Goal: Task Accomplishment & Management: Use online tool/utility

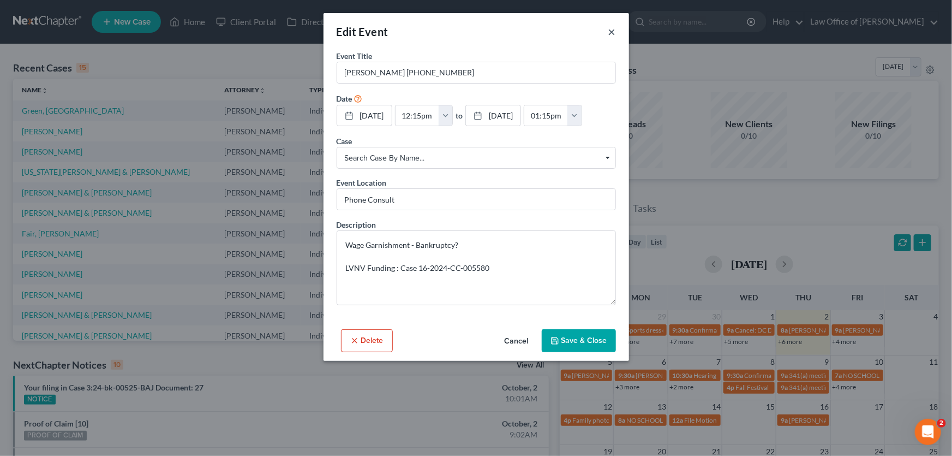
click at [614, 27] on button "×" at bounding box center [612, 31] width 8 height 13
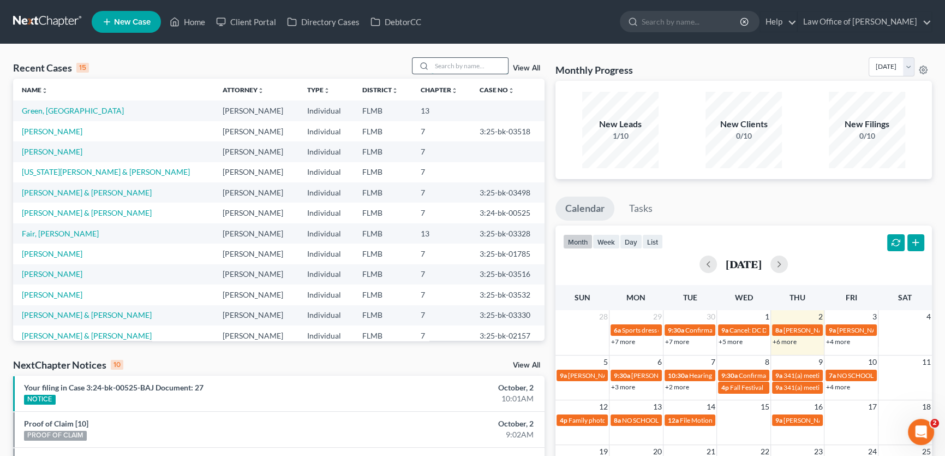
click at [469, 69] on input "search" at bounding box center [470, 66] width 76 height 16
type input "huso"
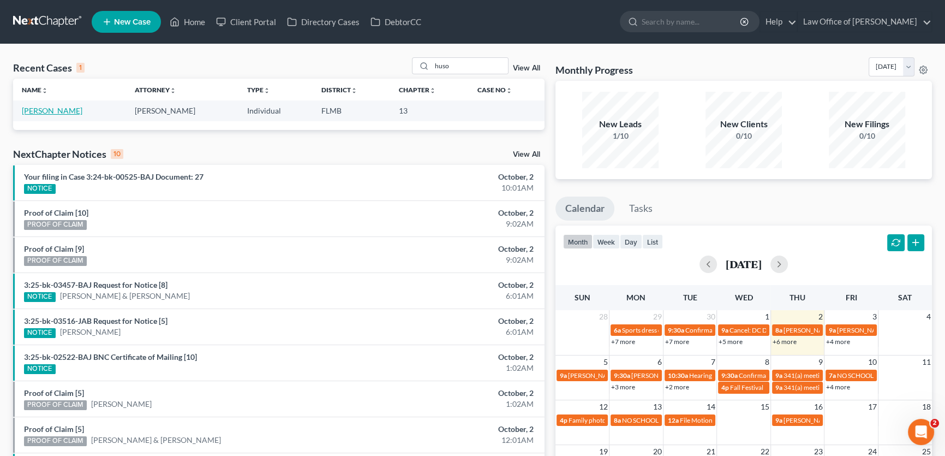
click at [26, 111] on link "[PERSON_NAME]" at bounding box center [52, 110] width 61 height 9
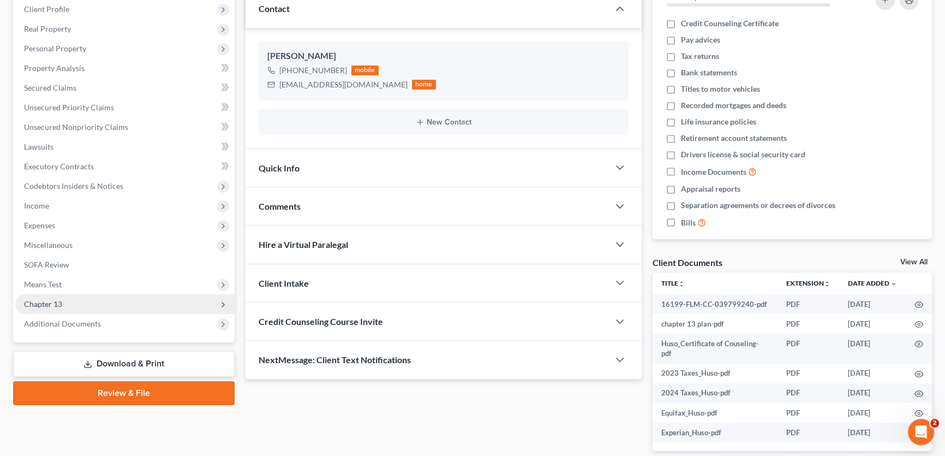
scroll to position [196, 0]
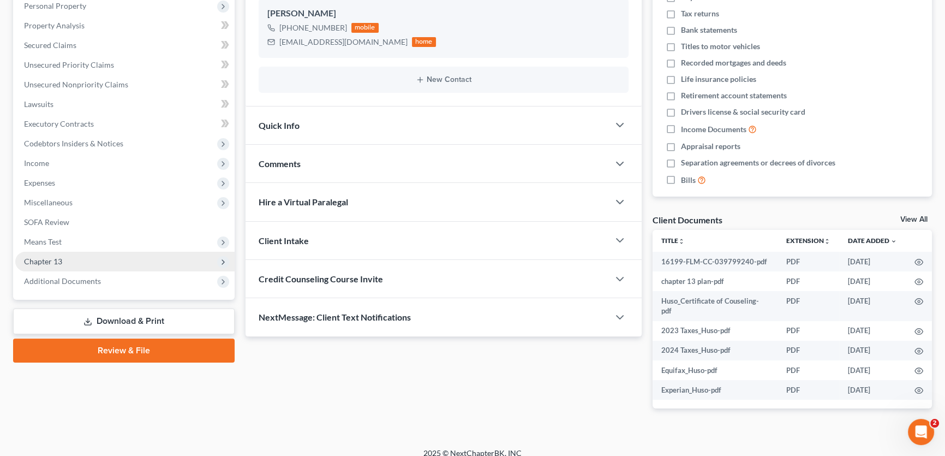
click at [49, 263] on span "Chapter 13" at bounding box center [43, 260] width 38 height 9
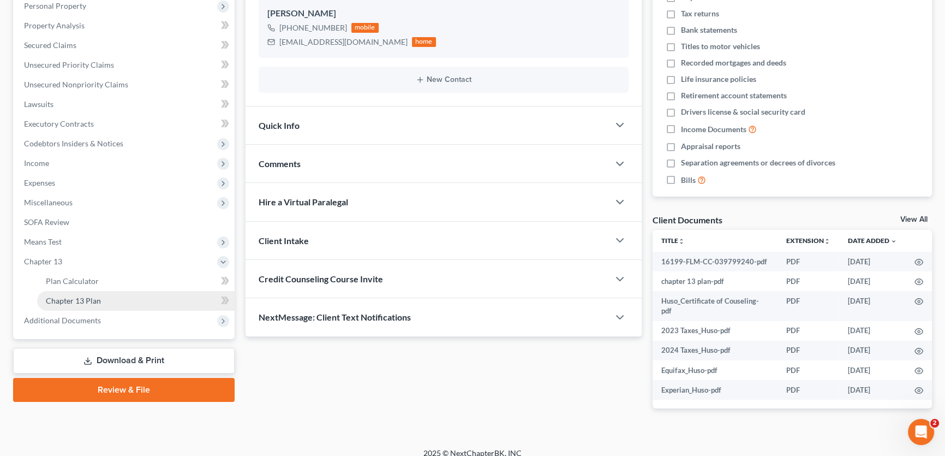
click at [61, 299] on span "Chapter 13 Plan" at bounding box center [73, 300] width 55 height 9
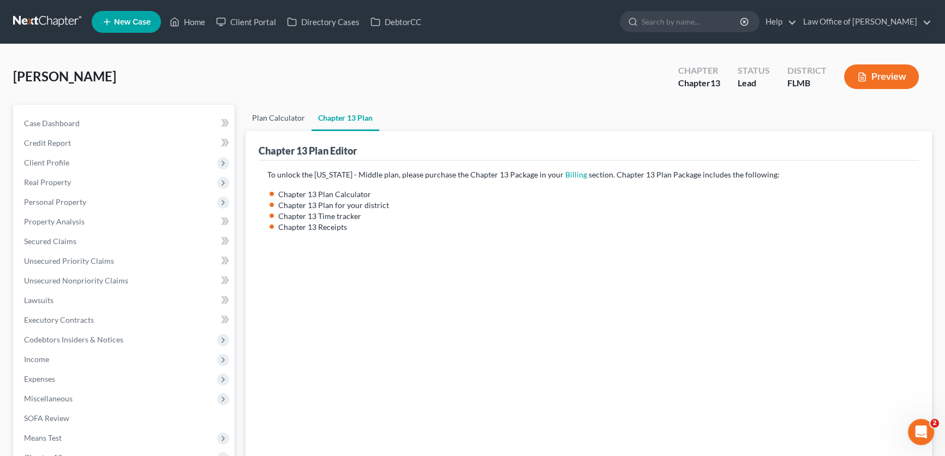
click at [267, 120] on link "Plan Calculator" at bounding box center [279, 118] width 66 height 26
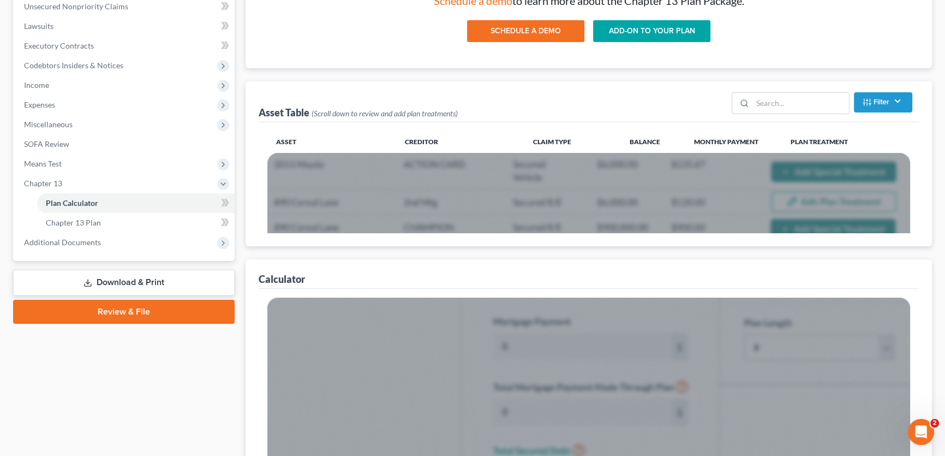
scroll to position [397, 0]
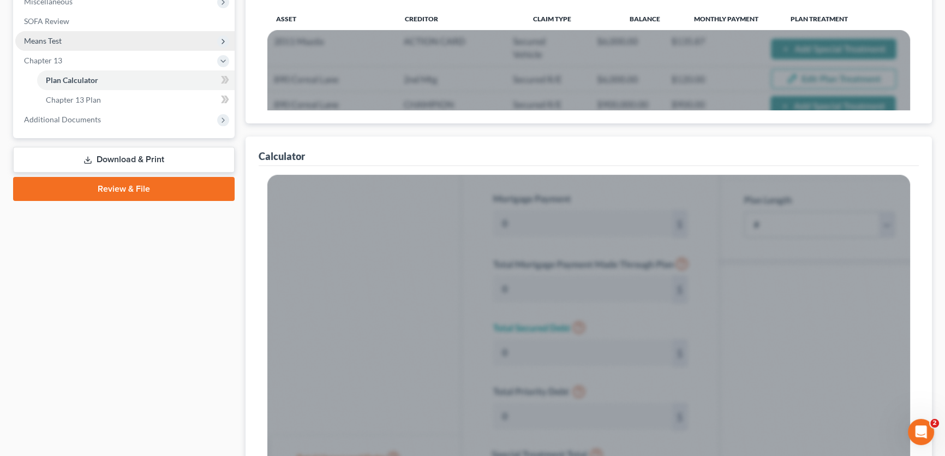
click at [46, 36] on span "Means Test" at bounding box center [43, 40] width 38 height 9
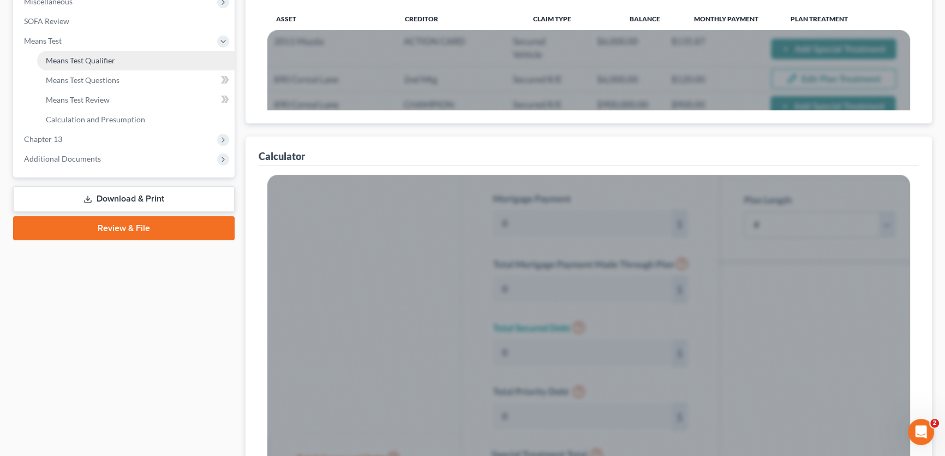
click at [69, 56] on span "Means Test Qualifier" at bounding box center [80, 60] width 69 height 9
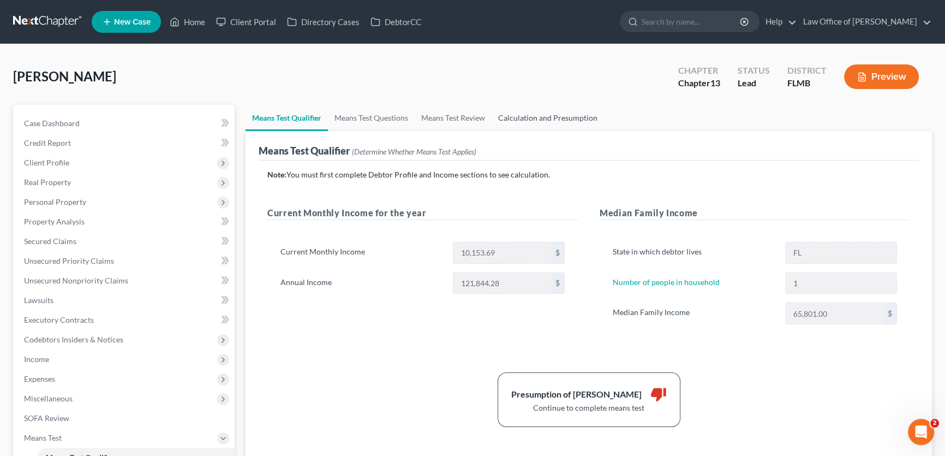
click at [528, 116] on link "Calculation and Presumption" at bounding box center [548, 118] width 112 height 26
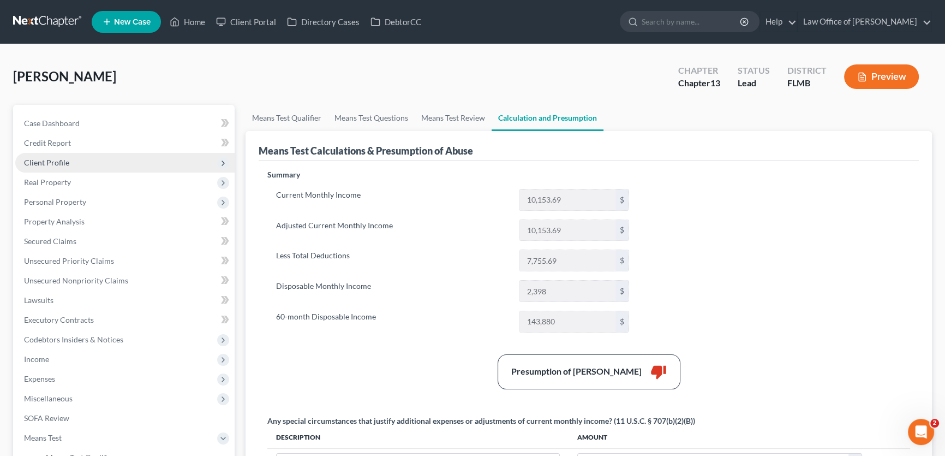
click at [56, 159] on span "Client Profile" at bounding box center [46, 162] width 45 height 9
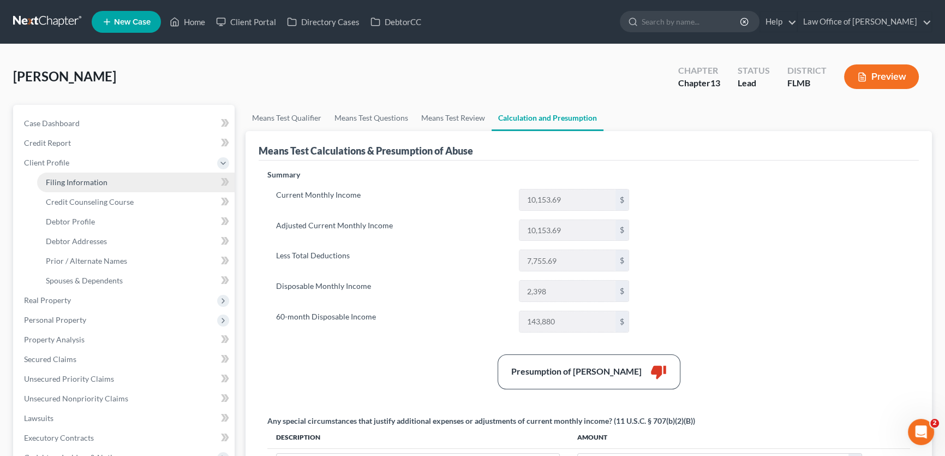
click at [61, 182] on span "Filing Information" at bounding box center [77, 181] width 62 height 9
select select "1"
select select "0"
select select "3"
select select "9"
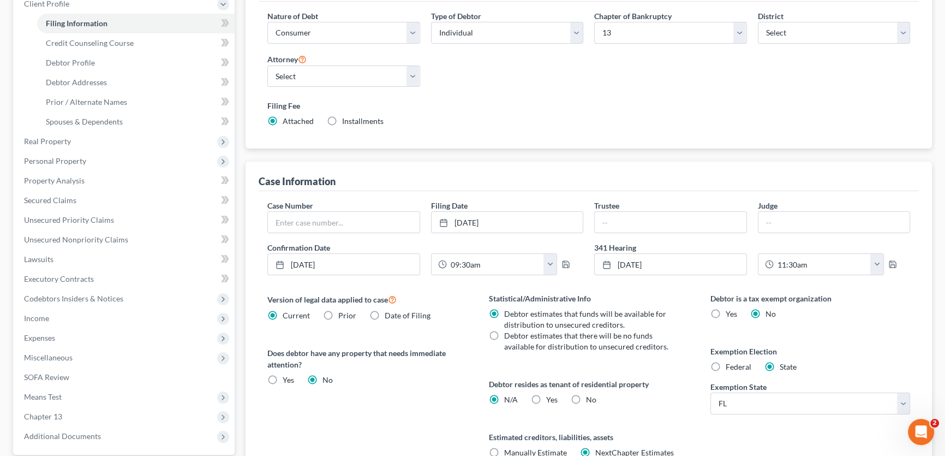
scroll to position [262, 0]
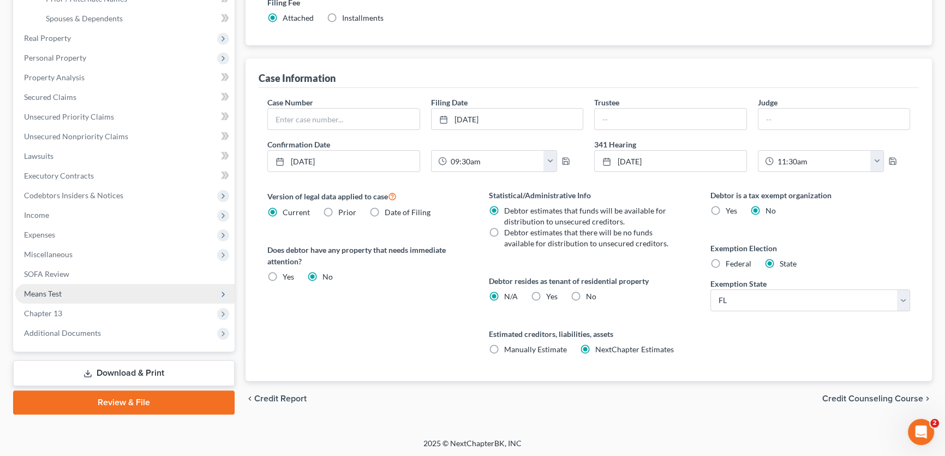
click at [59, 292] on span "Means Test" at bounding box center [43, 293] width 38 height 9
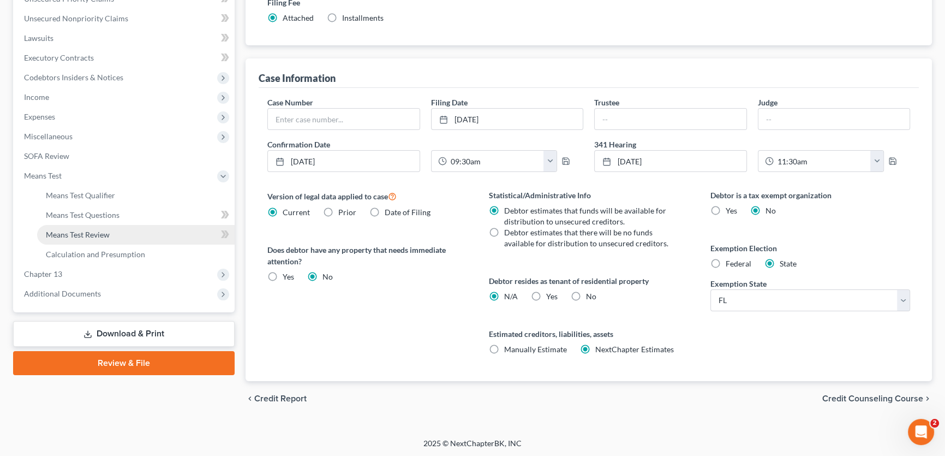
click at [92, 226] on link "Means Test Review" at bounding box center [136, 235] width 198 height 20
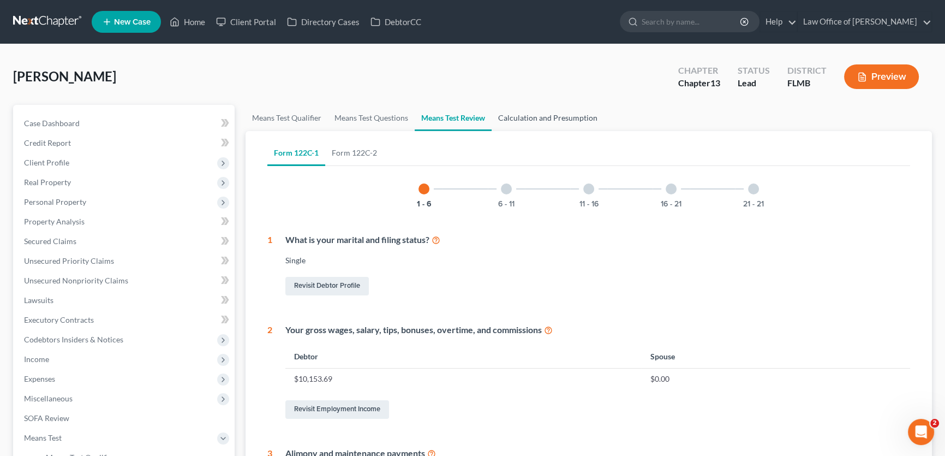
click at [556, 121] on link "Calculation and Presumption" at bounding box center [548, 118] width 112 height 26
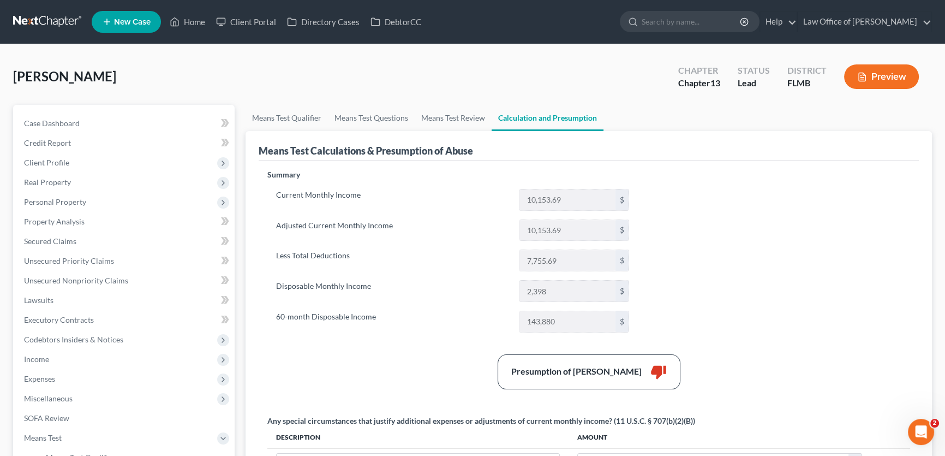
click at [79, 67] on div "Huso, Lesli Upgraded Chapter Chapter 13 Status Lead District FLMB Preview" at bounding box center [472, 80] width 919 height 47
click at [97, 72] on div "Huso, Lesli Upgraded Chapter Chapter 13 Status Lead District FLMB Preview" at bounding box center [472, 80] width 919 height 47
drag, startPoint x: 90, startPoint y: 76, endPoint x: 9, endPoint y: 74, distance: 80.8
click at [9, 74] on div "Huso, Lesli Upgraded Chapter Chapter 13 Status Lead District FLMB Preview Petit…" at bounding box center [472, 365] width 945 height 642
click at [59, 69] on span "[PERSON_NAME]" at bounding box center [64, 76] width 103 height 16
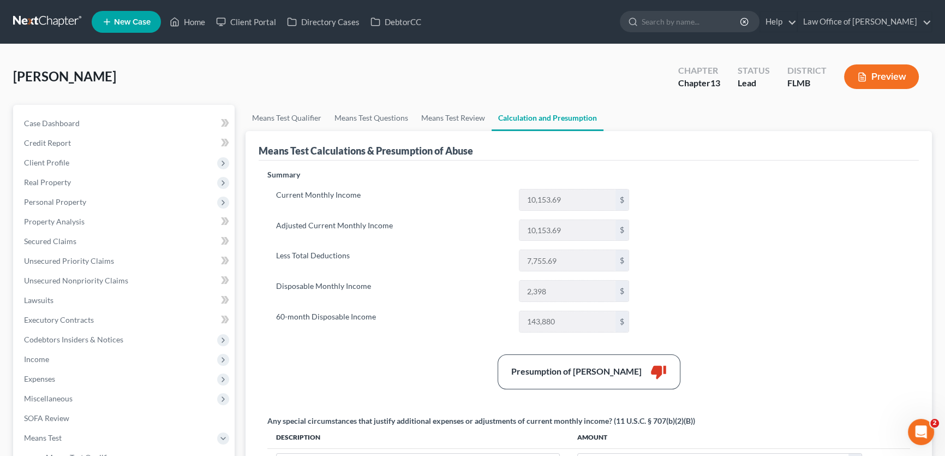
click at [114, 64] on div "Huso, Lesli Upgraded Chapter Chapter 13 Status Lead District FLMB Preview" at bounding box center [472, 80] width 919 height 47
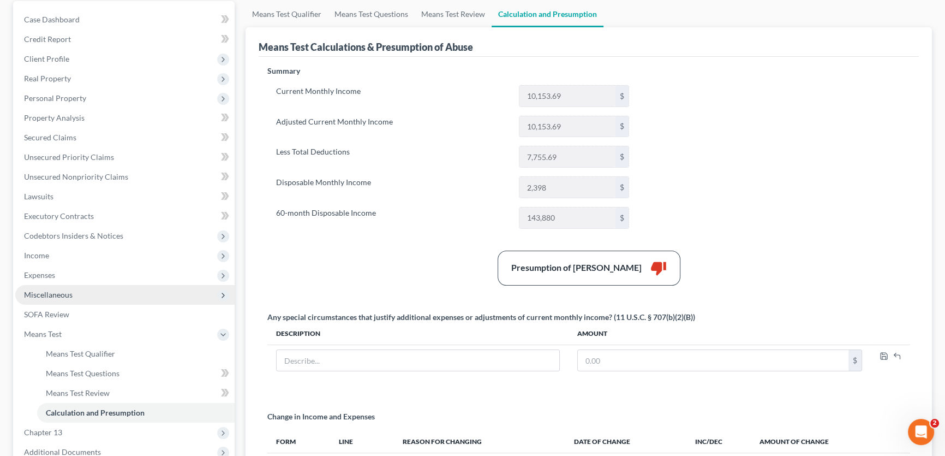
scroll to position [248, 0]
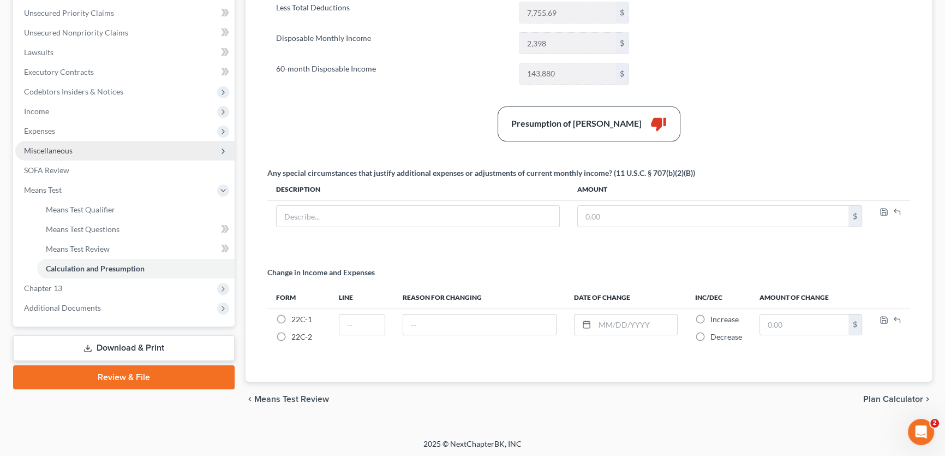
click at [146, 152] on span "Miscellaneous" at bounding box center [124, 151] width 219 height 20
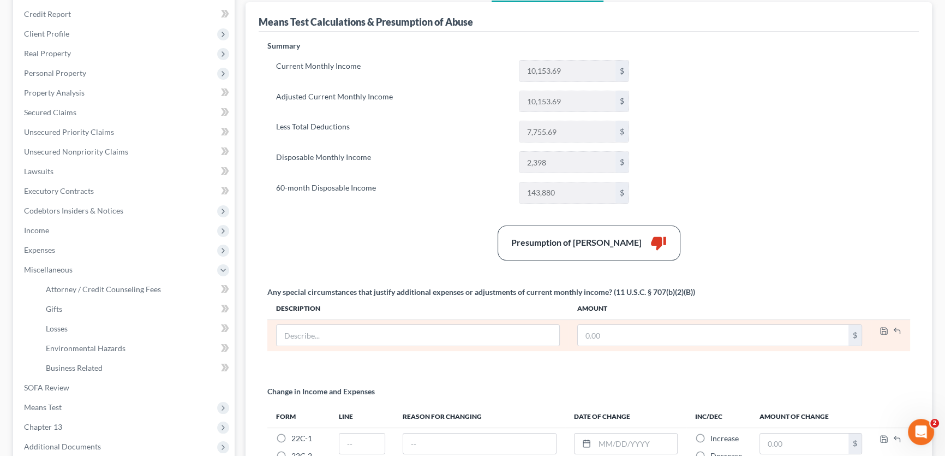
scroll to position [0, 0]
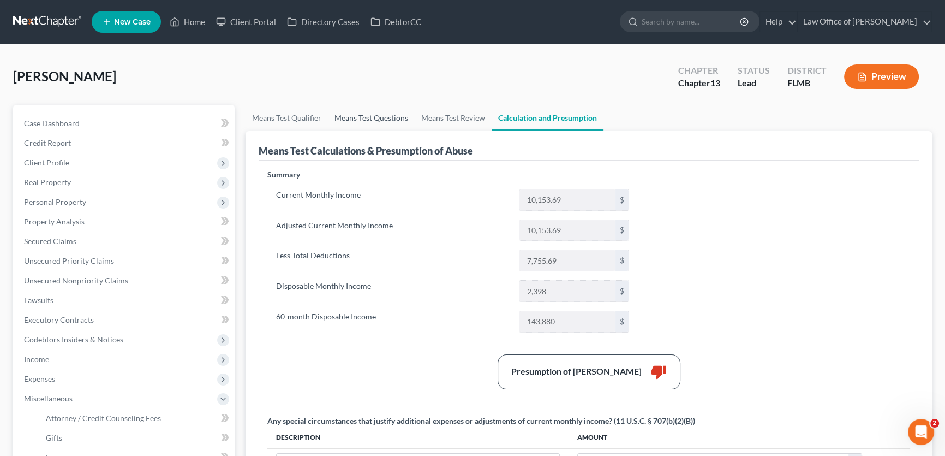
click at [379, 119] on link "Means Test Questions" at bounding box center [371, 118] width 87 height 26
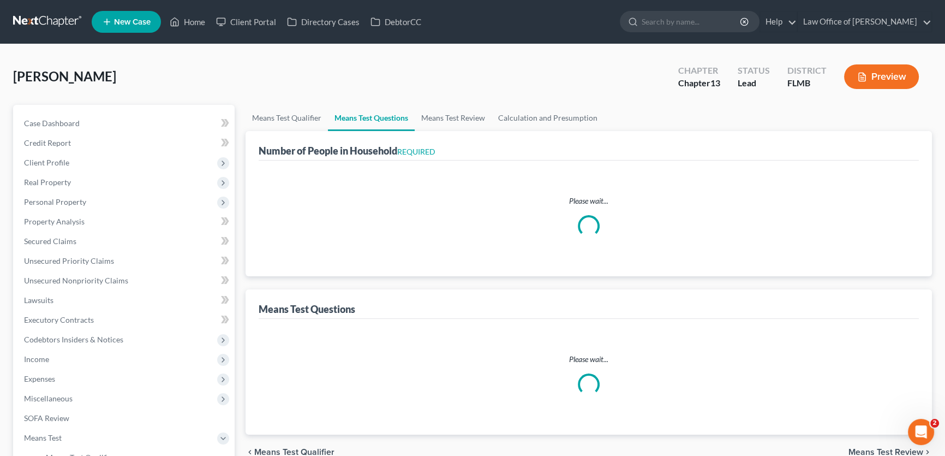
select select "1"
select select "60"
select select "1"
select select "0"
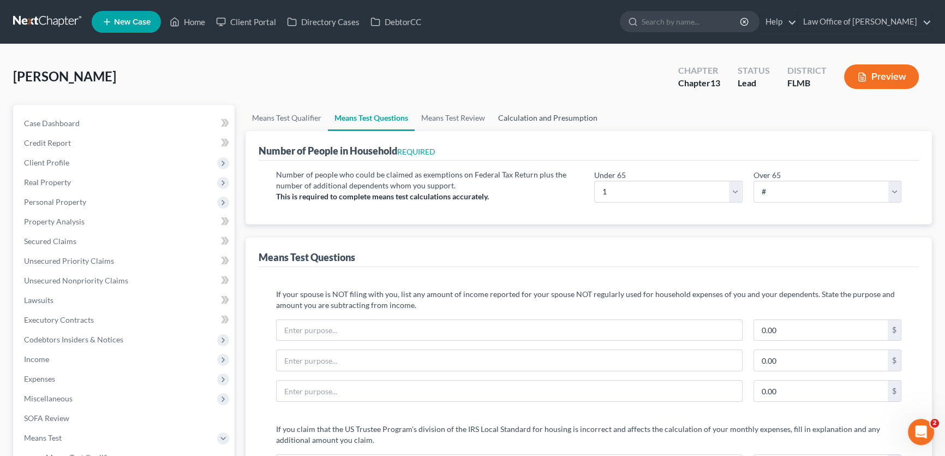
click at [532, 122] on link "Calculation and Presumption" at bounding box center [548, 118] width 112 height 26
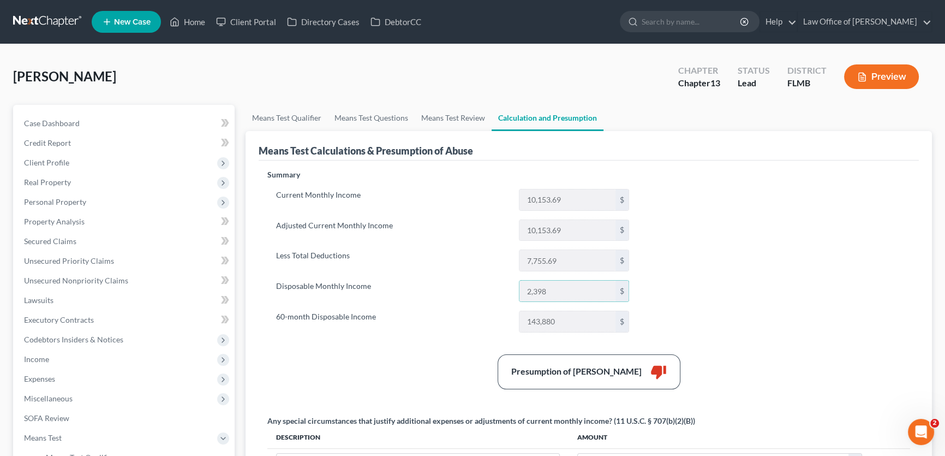
drag, startPoint x: 570, startPoint y: 288, endPoint x: 513, endPoint y: 278, distance: 57.7
click at [513, 278] on div "Current Monthly Income 10,153.69 $ Adjusted Current Monthly Income 10,153.69 $ …" at bounding box center [452, 261] width 371 height 144
click at [717, 206] on div "Summary Current Monthly Income 10,153.69 $ Adjusted Current Monthly Income 10,1…" at bounding box center [589, 392] width 654 height 447
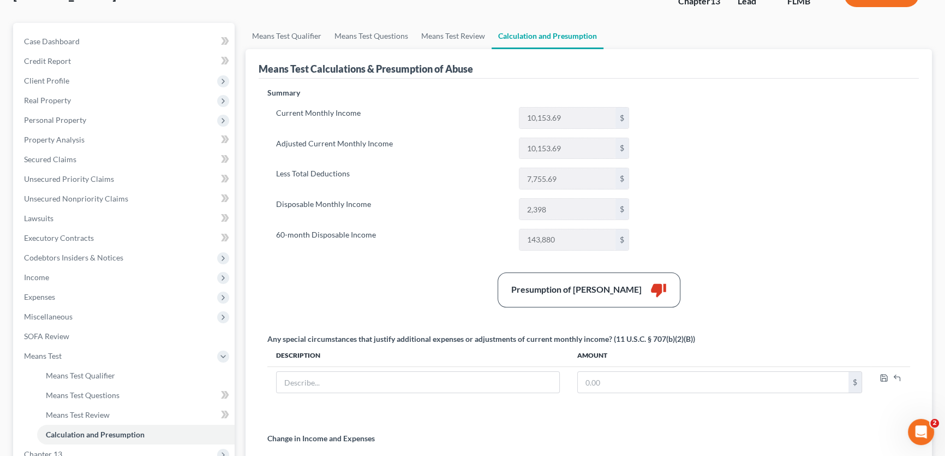
scroll to position [49, 0]
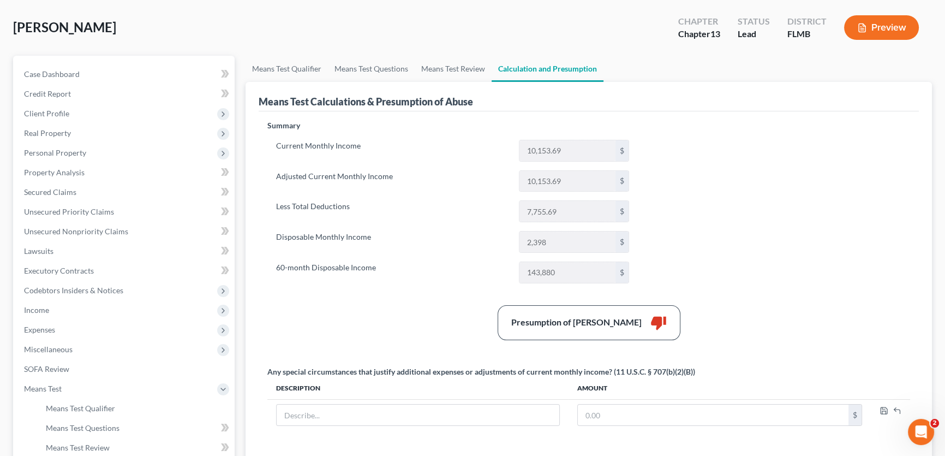
click at [304, 16] on div "Huso, Lesli Upgraded Chapter Chapter 13 Status Lead District FLMB Preview" at bounding box center [472, 31] width 919 height 47
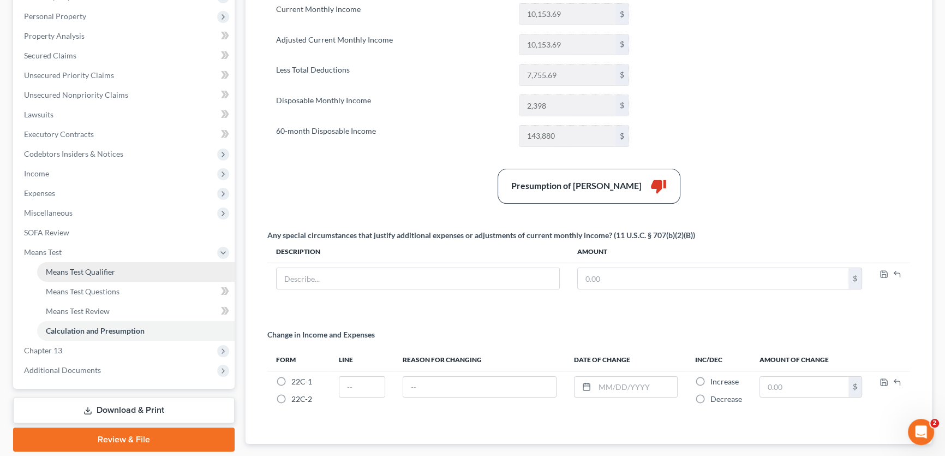
scroll to position [0, 0]
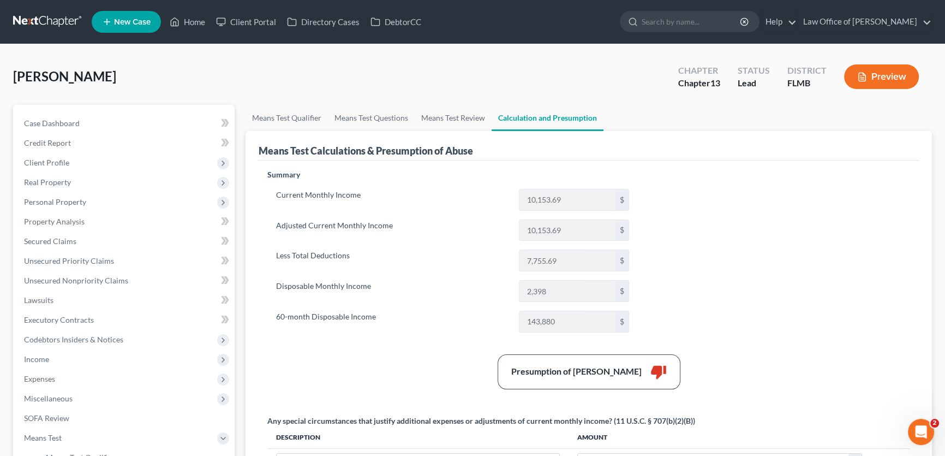
click at [350, 259] on label "Less Total Deductions" at bounding box center [392, 260] width 243 height 22
drag, startPoint x: 352, startPoint y: 255, endPoint x: 277, endPoint y: 250, distance: 76.0
click at [277, 250] on label "Less Total Deductions" at bounding box center [392, 260] width 243 height 22
click at [282, 221] on label "Adjusted Current Monthly Income" at bounding box center [392, 230] width 243 height 22
click at [446, 116] on link "Means Test Review" at bounding box center [453, 118] width 77 height 26
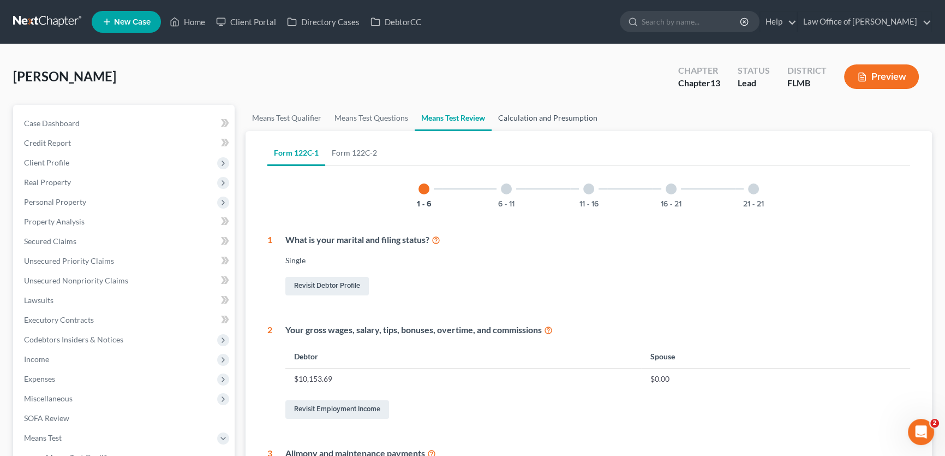
click at [535, 116] on link "Calculation and Presumption" at bounding box center [548, 118] width 112 height 26
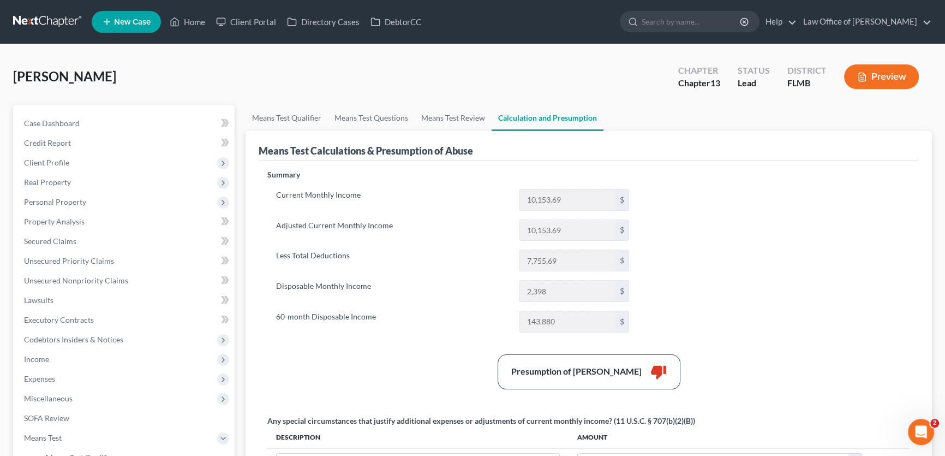
click at [898, 82] on button "Preview" at bounding box center [881, 76] width 75 height 25
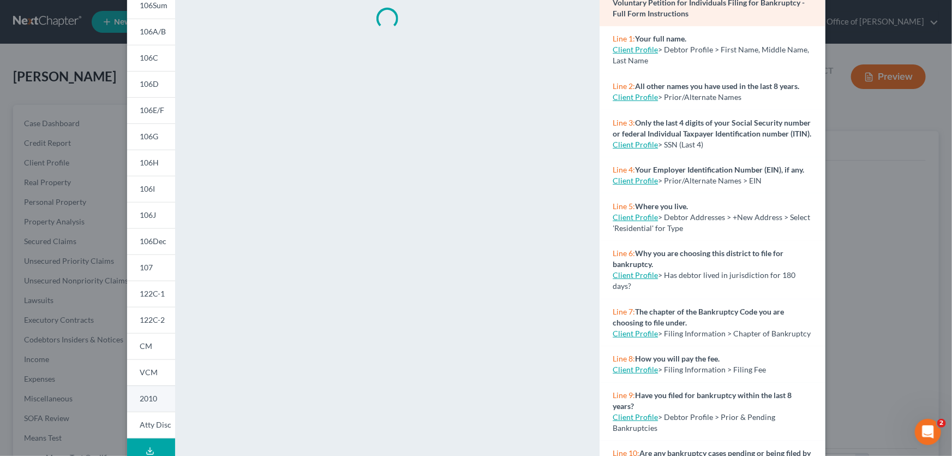
scroll to position [149, 0]
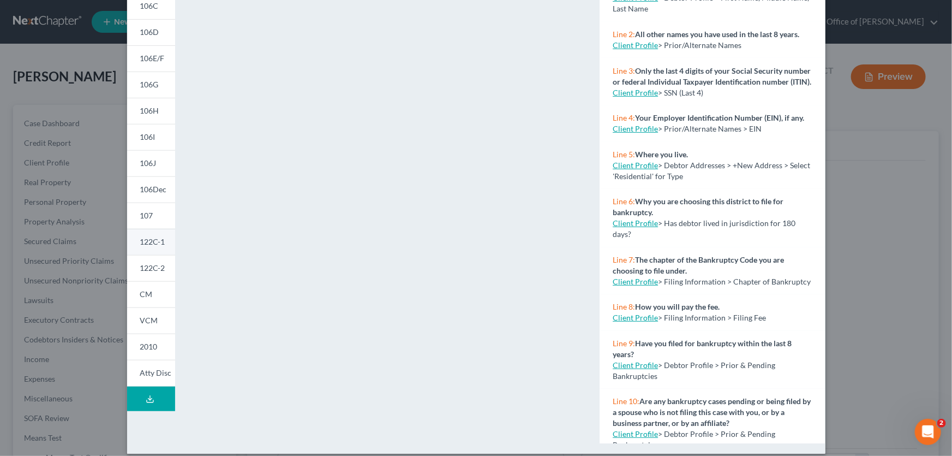
click at [145, 248] on link "122C-1" at bounding box center [151, 242] width 48 height 26
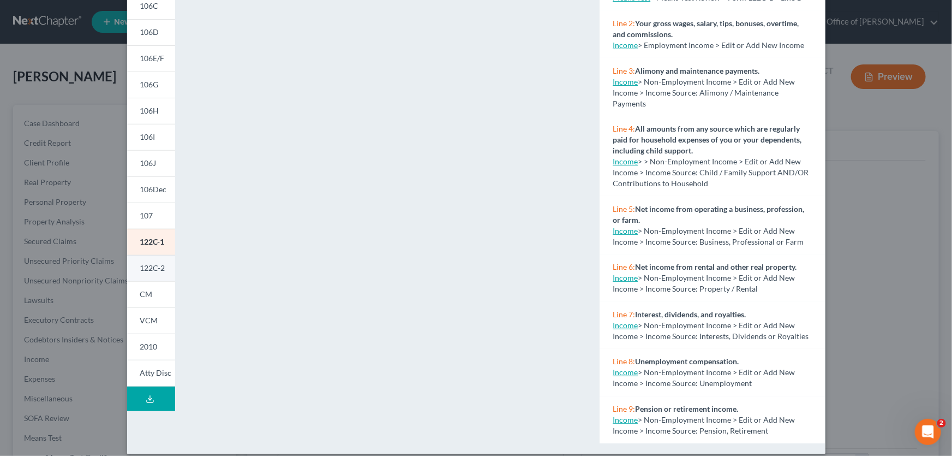
click at [148, 271] on span "122C-2" at bounding box center [152, 267] width 25 height 9
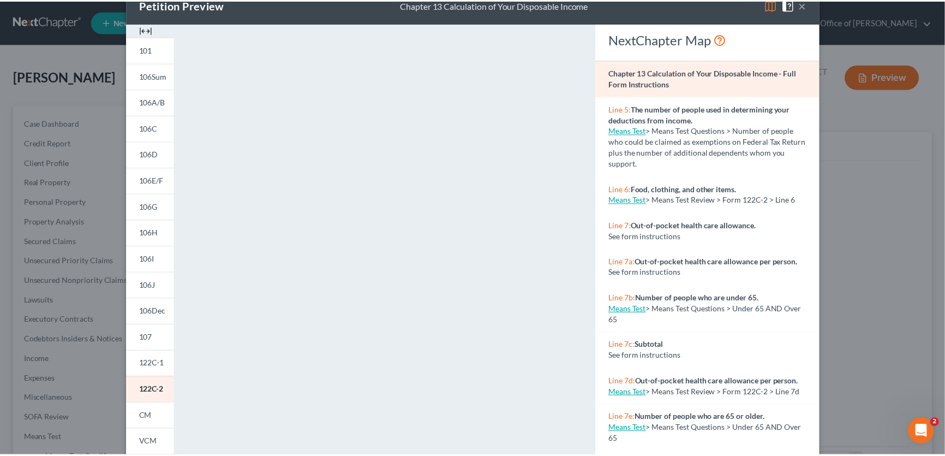
scroll to position [0, 0]
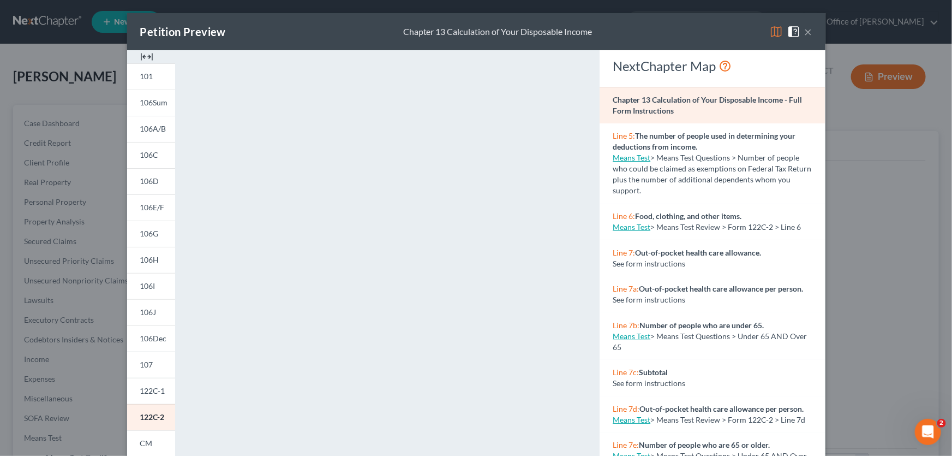
click at [808, 30] on button "×" at bounding box center [809, 31] width 8 height 13
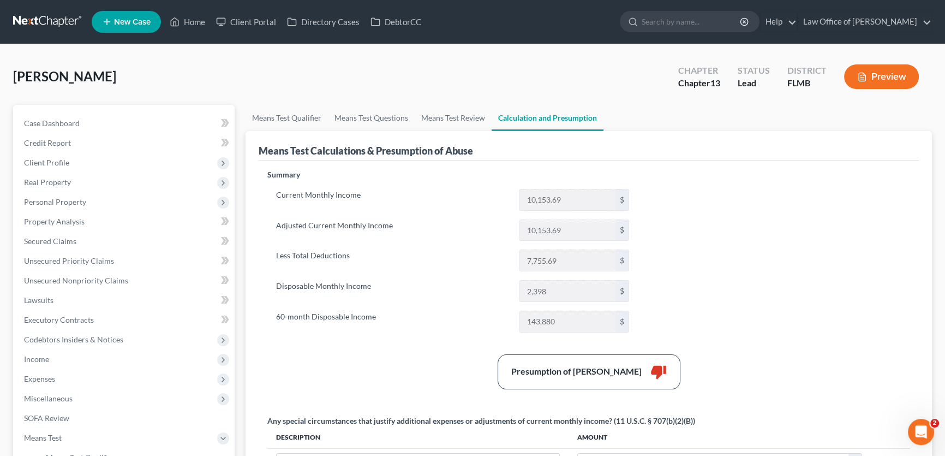
click at [65, 16] on link at bounding box center [48, 22] width 70 height 20
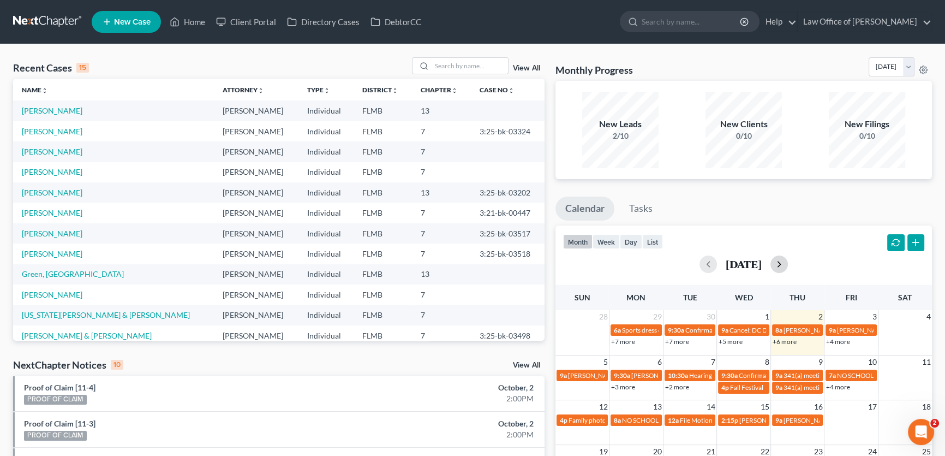
click at [788, 262] on button "button" at bounding box center [778, 263] width 17 height 17
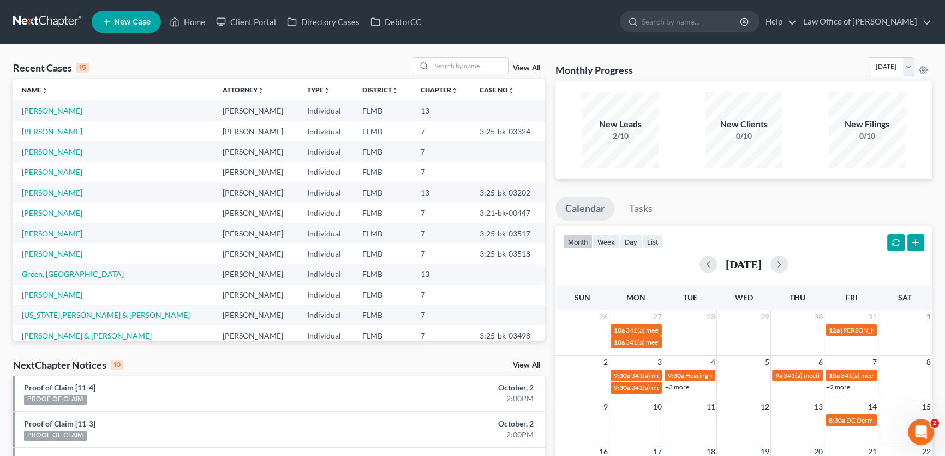
click at [687, 386] on link "+3 more" at bounding box center [677, 387] width 24 height 8
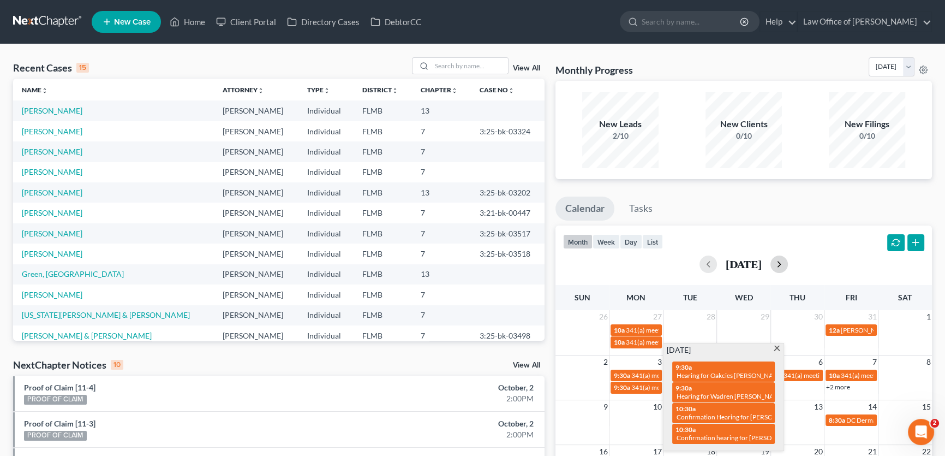
click at [788, 264] on button "button" at bounding box center [778, 263] width 17 height 17
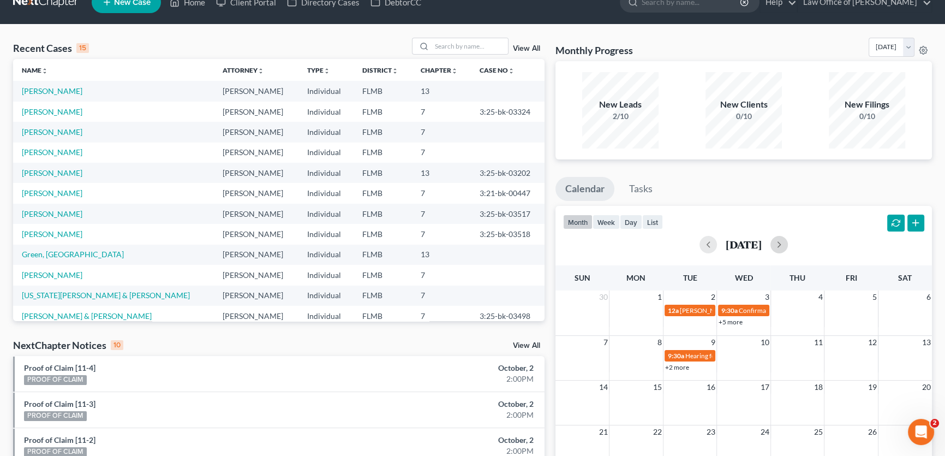
scroll to position [327, 0]
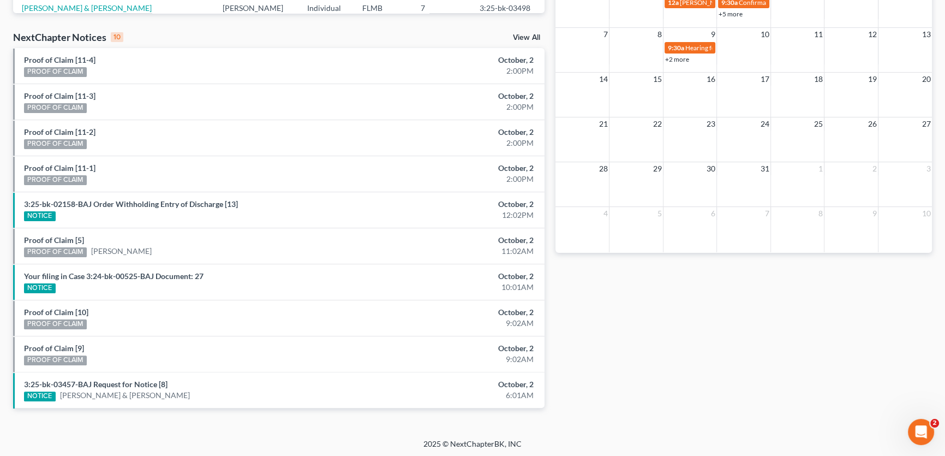
click at [685, 62] on link "+2 more" at bounding box center [677, 59] width 24 height 8
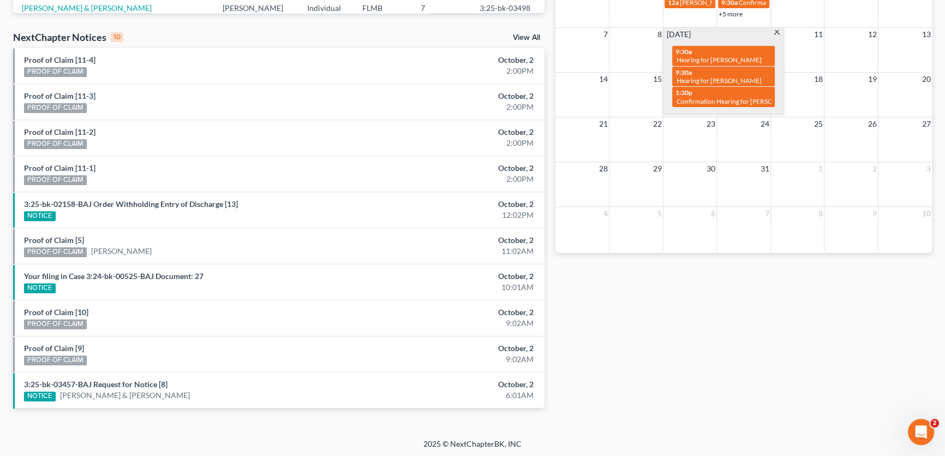
click at [678, 348] on div "Monthly Progress Bankruptcy Bankruptcy [DATE] [DATE] [DATE] [DATE] [DATE] [DATE…" at bounding box center [743, 77] width 387 height 695
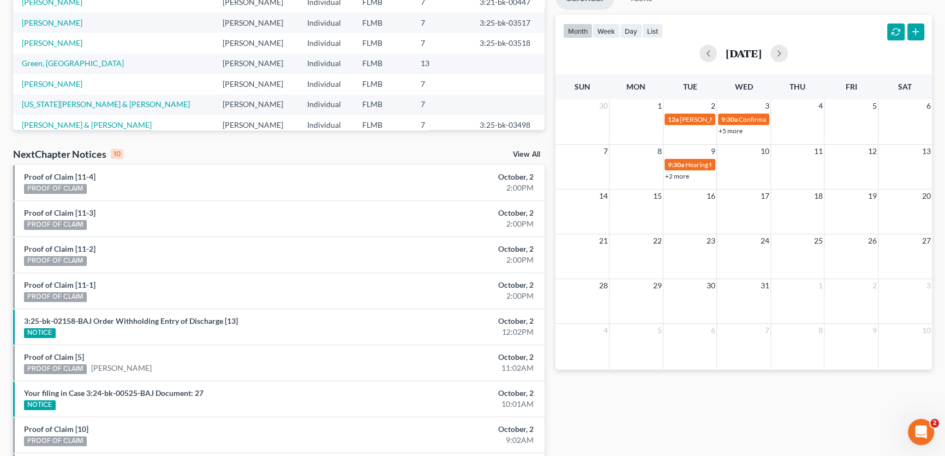
scroll to position [79, 0]
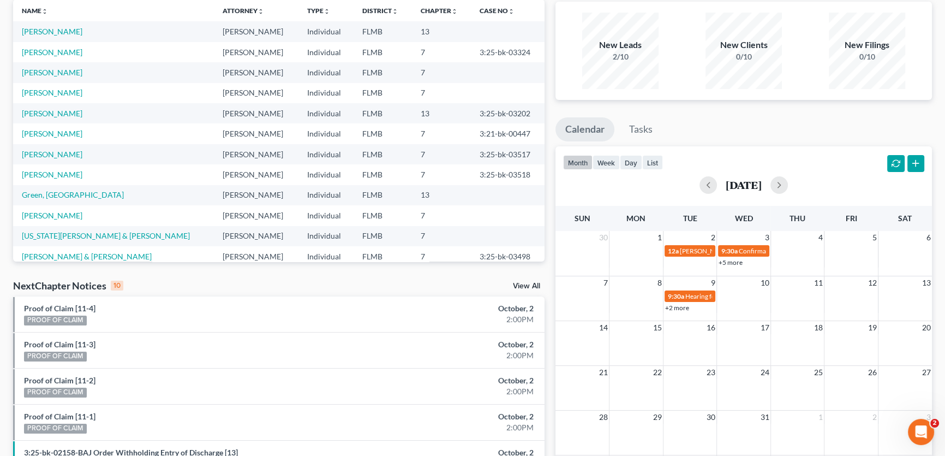
click at [733, 262] on link "+5 more" at bounding box center [731, 262] width 24 height 8
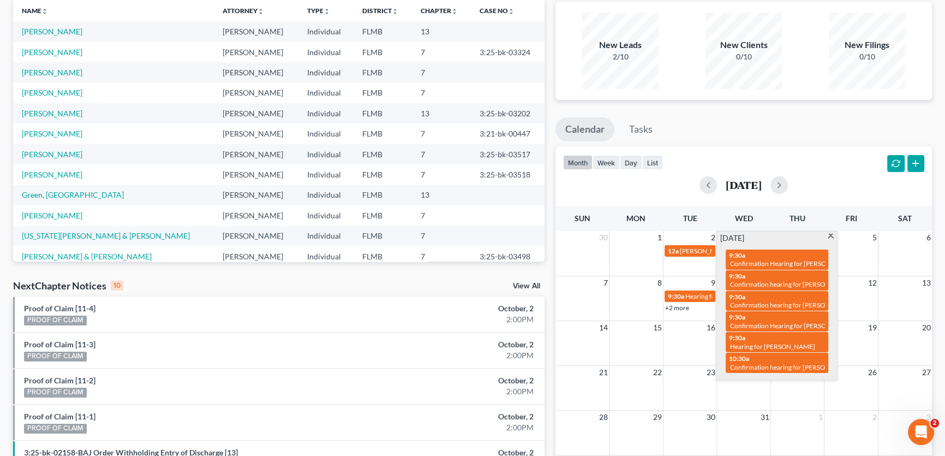
click at [792, 126] on ul "Calendar Tasks" at bounding box center [743, 131] width 377 height 29
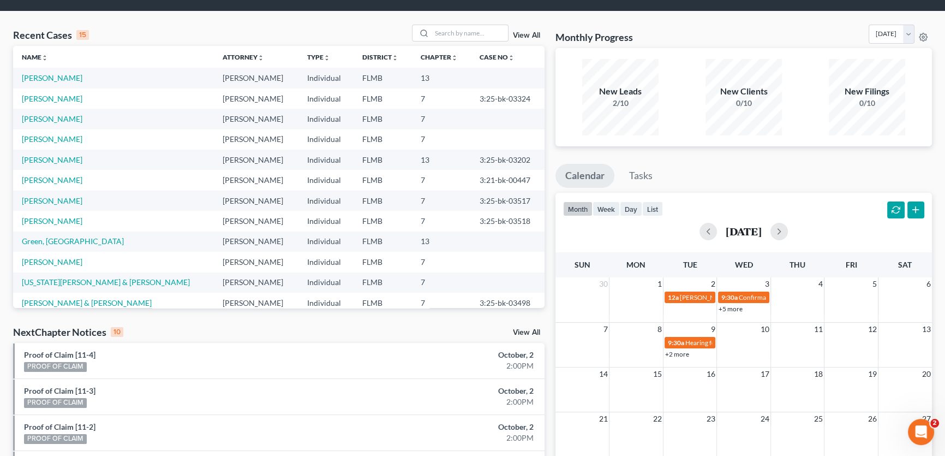
scroll to position [0, 0]
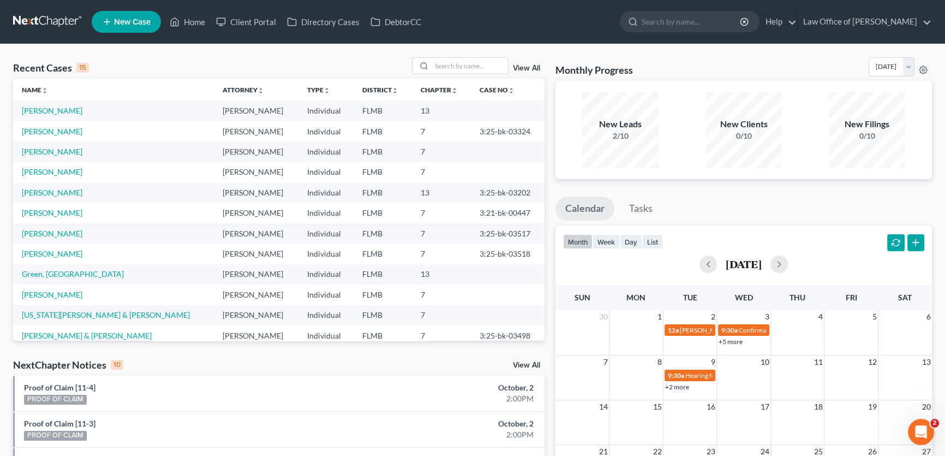
click at [45, 29] on link at bounding box center [48, 22] width 70 height 20
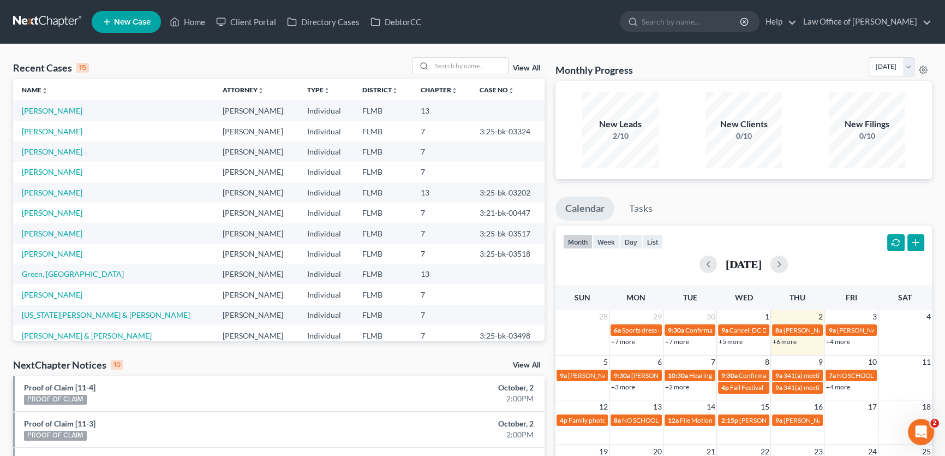
click at [291, 59] on div "Recent Cases 15 View All" at bounding box center [278, 67] width 531 height 21
drag, startPoint x: 103, startPoint y: 70, endPoint x: 15, endPoint y: 49, distance: 90.9
click at [15, 49] on div "Recent Cases 15 View All Name unfold_more expand_more expand_less Attorney unfo…" at bounding box center [472, 404] width 945 height 721
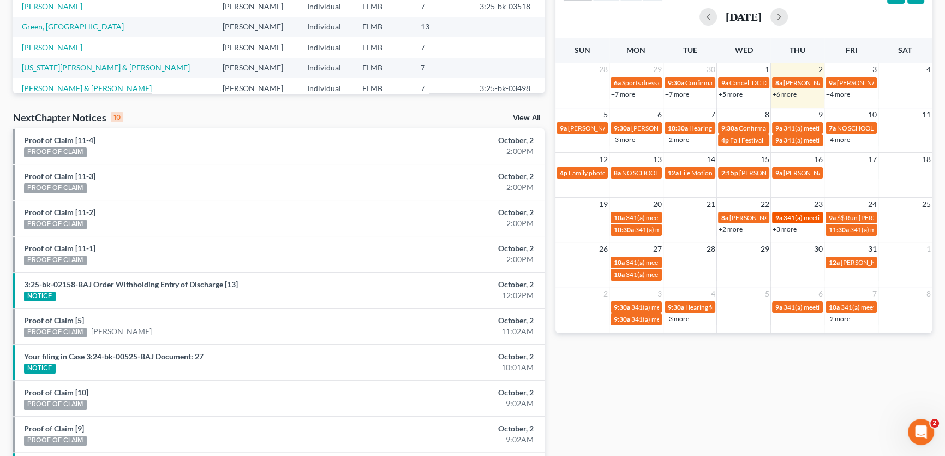
scroll to position [248, 0]
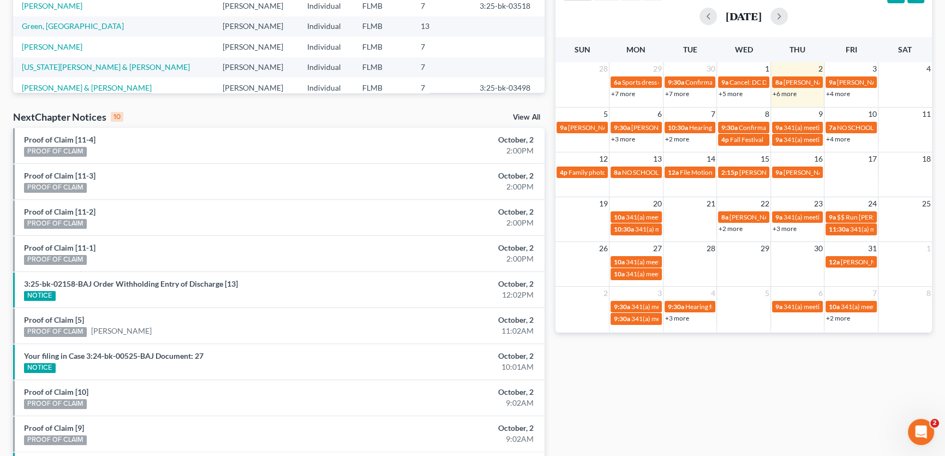
click at [784, 94] on link "+6 more" at bounding box center [785, 93] width 24 height 8
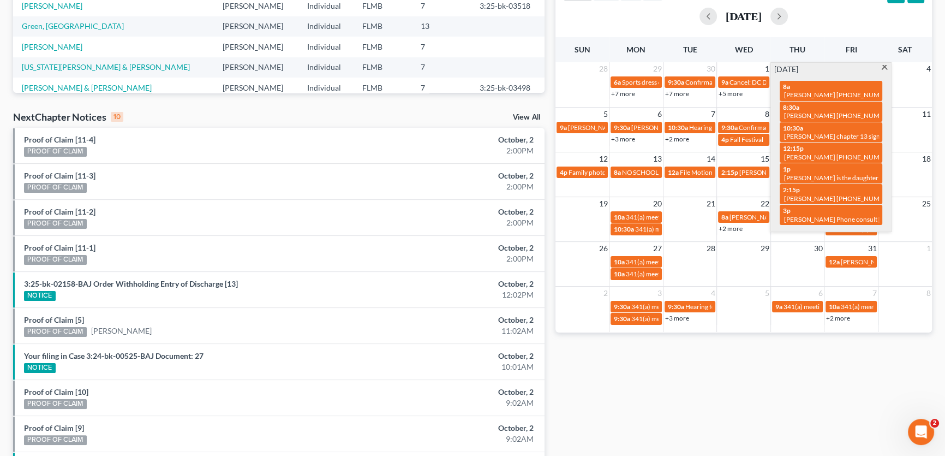
click at [704, 421] on div "Monthly Progress Bankruptcy Bankruptcy October 2025 September 2025 August 2025 …" at bounding box center [743, 157] width 387 height 695
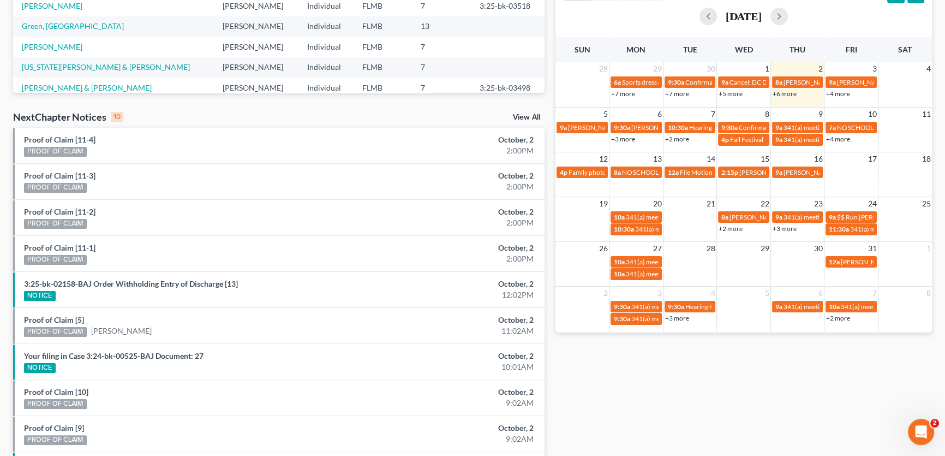
click at [780, 91] on link "+6 more" at bounding box center [785, 93] width 24 height 8
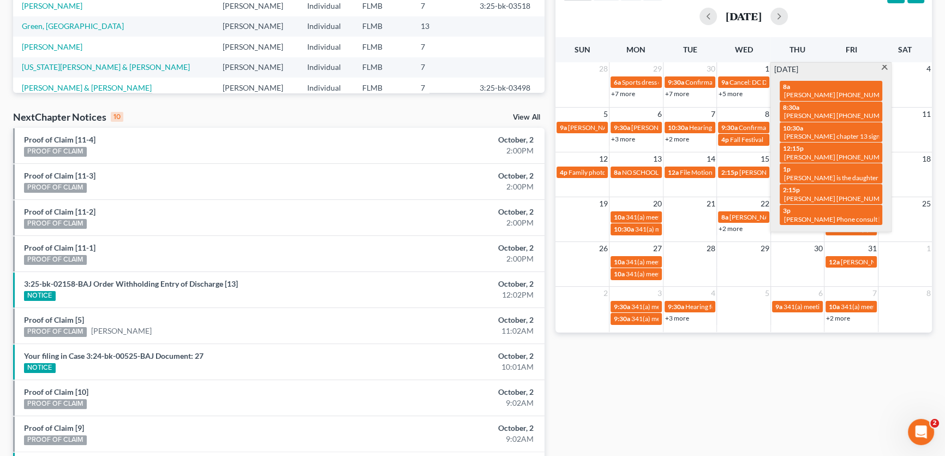
click at [704, 390] on div "Monthly Progress Bankruptcy Bankruptcy October 2025 September 2025 August 2025 …" at bounding box center [743, 157] width 387 height 695
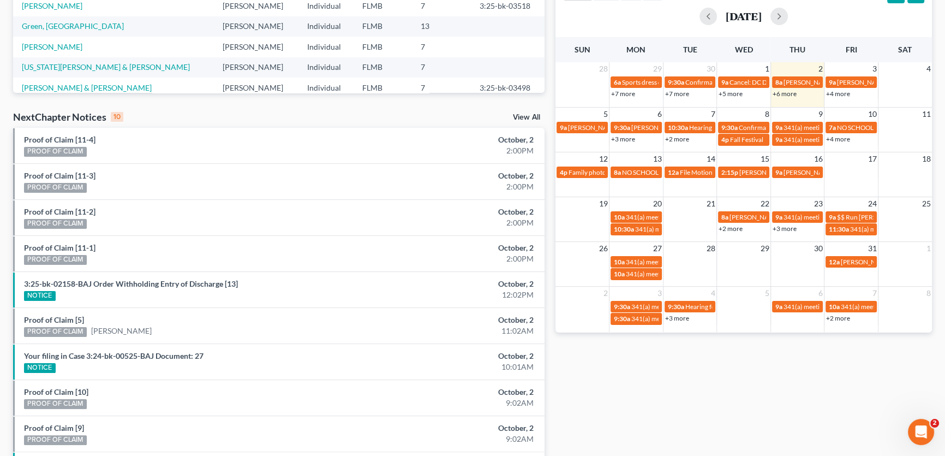
click at [791, 93] on link "+6 more" at bounding box center [785, 93] width 24 height 8
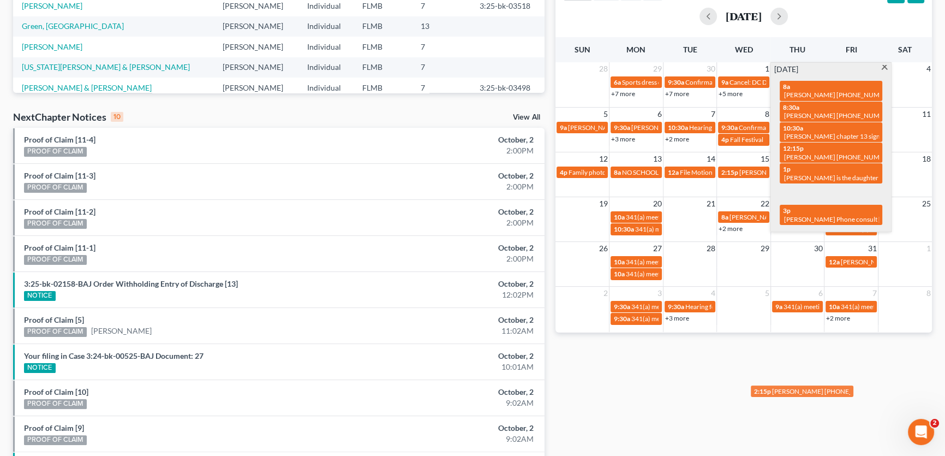
drag, startPoint x: 829, startPoint y: 178, endPoint x: 800, endPoint y: 387, distance: 211.5
click at [800, 332] on div "Sun Mon Tue Wed Thu Fri Sat 28 29 30 1 2 3 4 6a Sports dress down day 9:30a Con…" at bounding box center [743, 184] width 377 height 295
drag, startPoint x: 815, startPoint y: 182, endPoint x: 737, endPoint y: 142, distance: 88.1
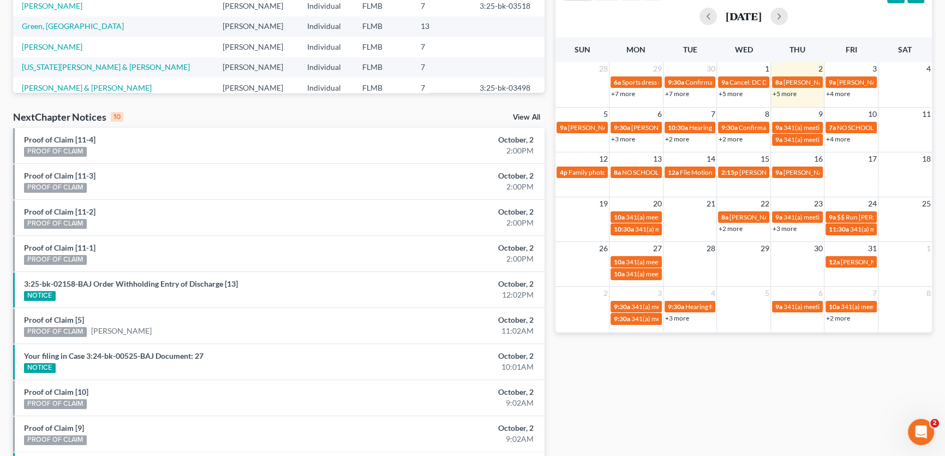
click at [737, 137] on link "+2 more" at bounding box center [731, 139] width 24 height 8
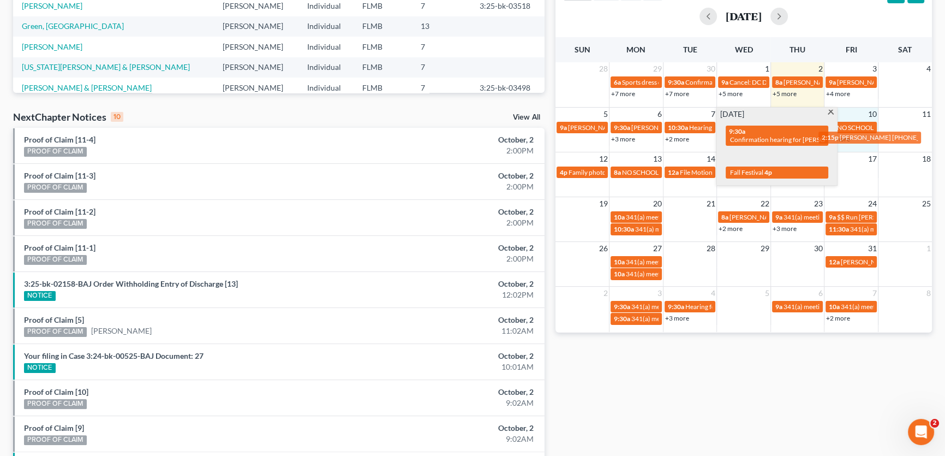
drag, startPoint x: 754, startPoint y: 152, endPoint x: 846, endPoint y: 138, distance: 92.8
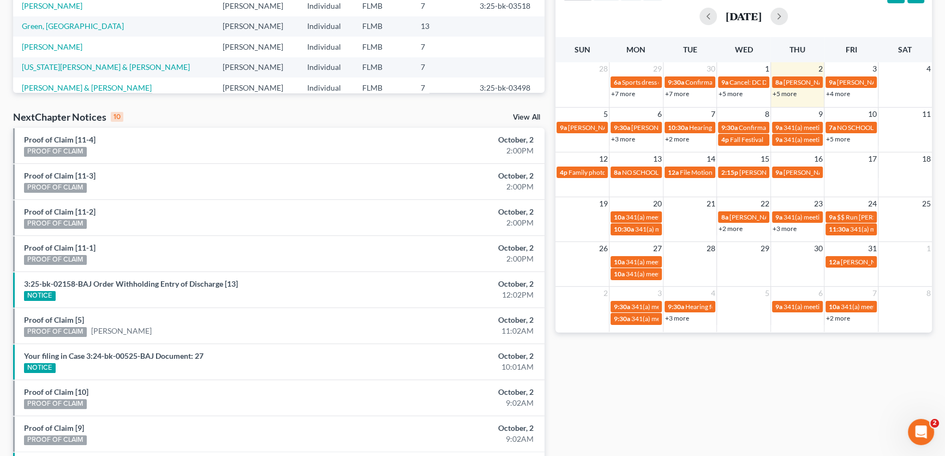
click at [836, 139] on link "+5 more" at bounding box center [838, 139] width 24 height 8
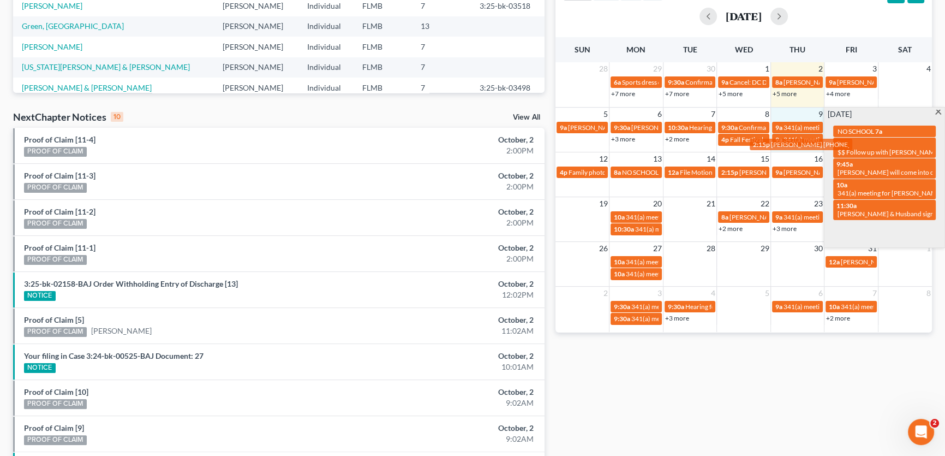
drag, startPoint x: 878, startPoint y: 225, endPoint x: 794, endPoint y: 143, distance: 116.9
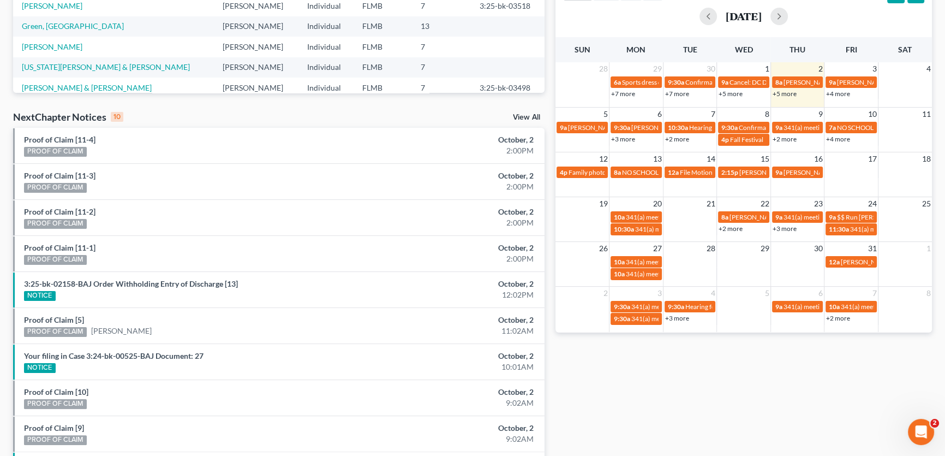
click at [785, 140] on link "+2 more" at bounding box center [785, 139] width 24 height 8
click at [712, 422] on div "Monthly Progress Bankruptcy Bankruptcy October 2025 September 2025 August 2025 …" at bounding box center [743, 157] width 387 height 695
click at [788, 15] on button "button" at bounding box center [778, 16] width 17 height 17
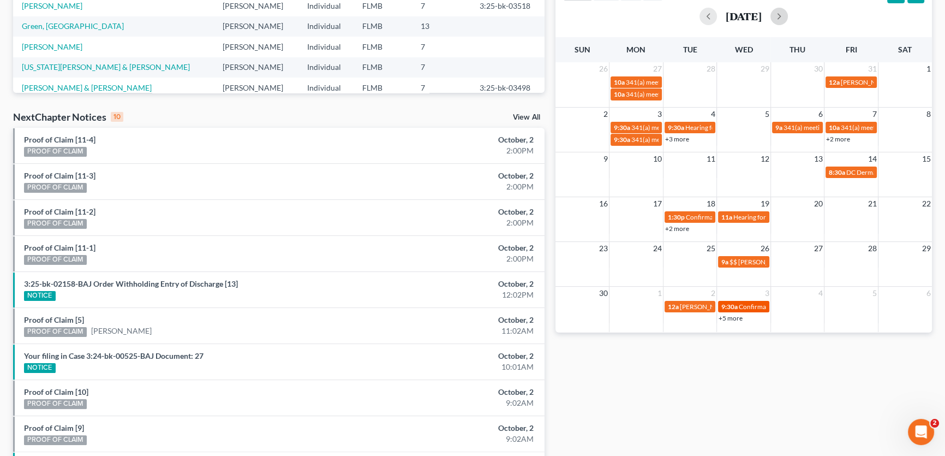
click at [730, 302] on span "9:30a" at bounding box center [729, 306] width 16 height 8
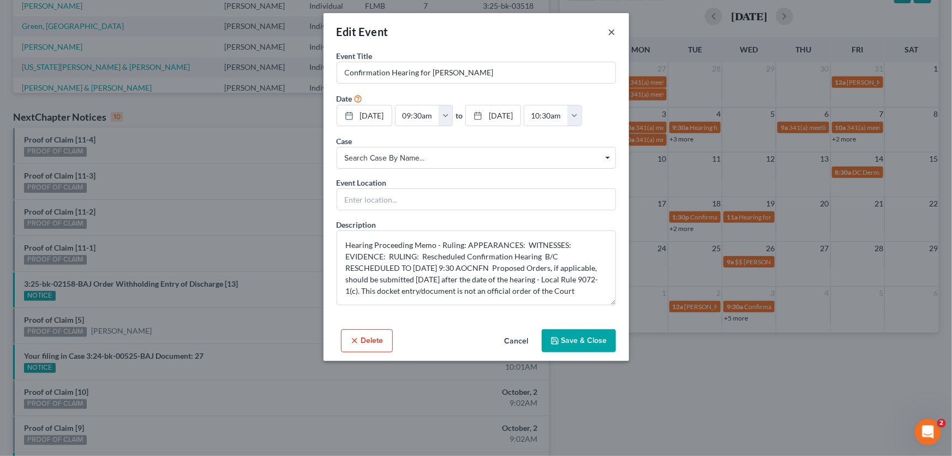
click at [613, 29] on button "×" at bounding box center [612, 31] width 8 height 13
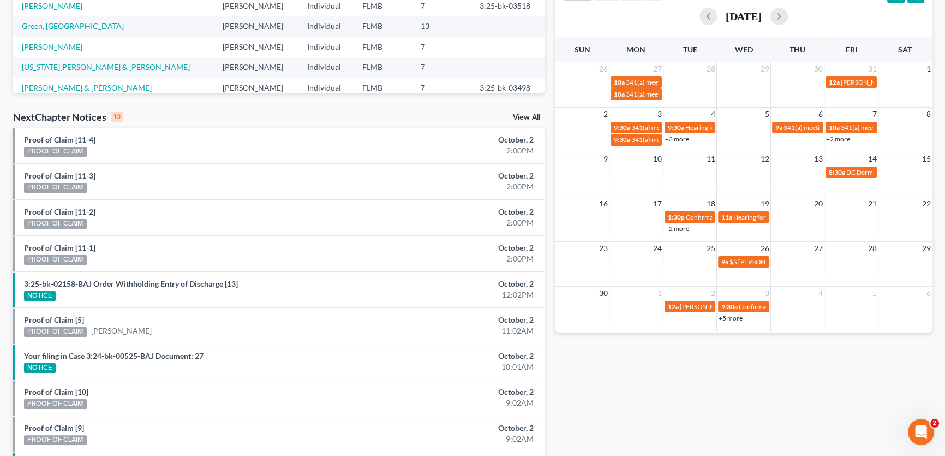
click at [737, 315] on link "+5 more" at bounding box center [731, 318] width 24 height 8
click at [666, 399] on div "Monthly Progress Bankruptcy Bankruptcy October 2025 September 2025 August 2025 …" at bounding box center [743, 157] width 387 height 695
click at [788, 15] on button "button" at bounding box center [778, 16] width 17 height 17
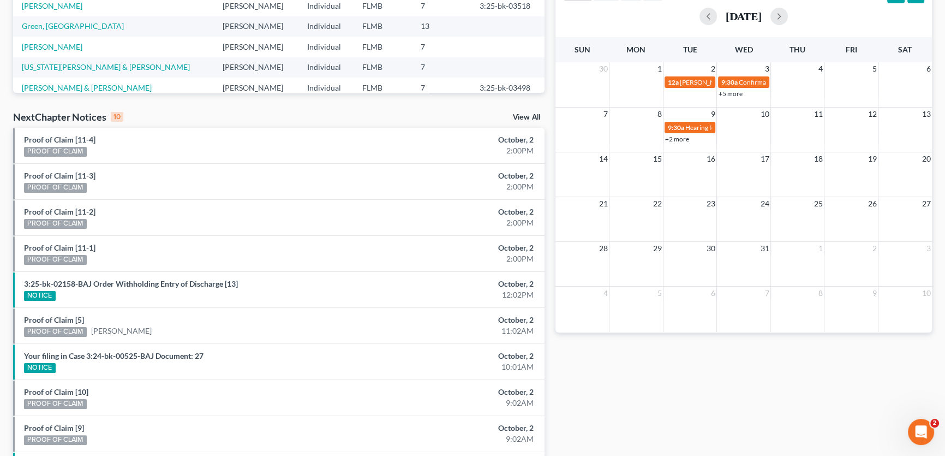
click at [680, 141] on link "+2 more" at bounding box center [677, 139] width 24 height 8
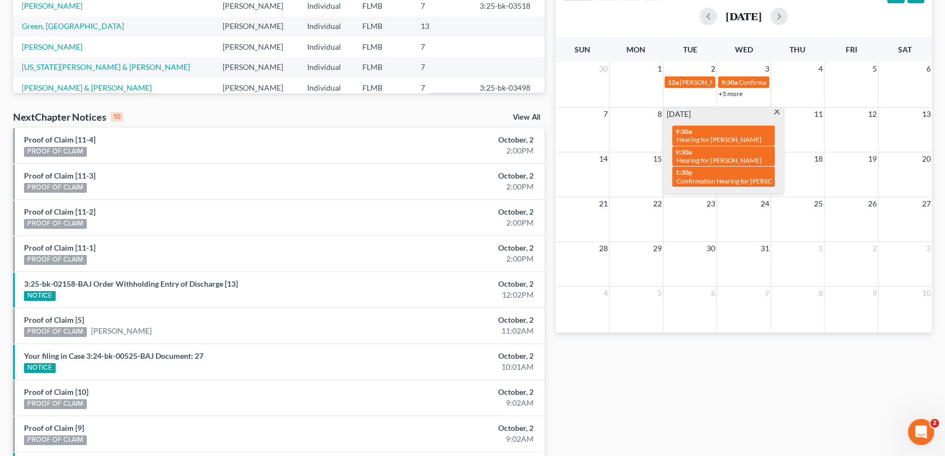
click at [682, 377] on div "Monthly Progress Bankruptcy Bankruptcy [DATE] [DATE] [DATE] [DATE] [DATE] [DATE…" at bounding box center [743, 157] width 387 height 695
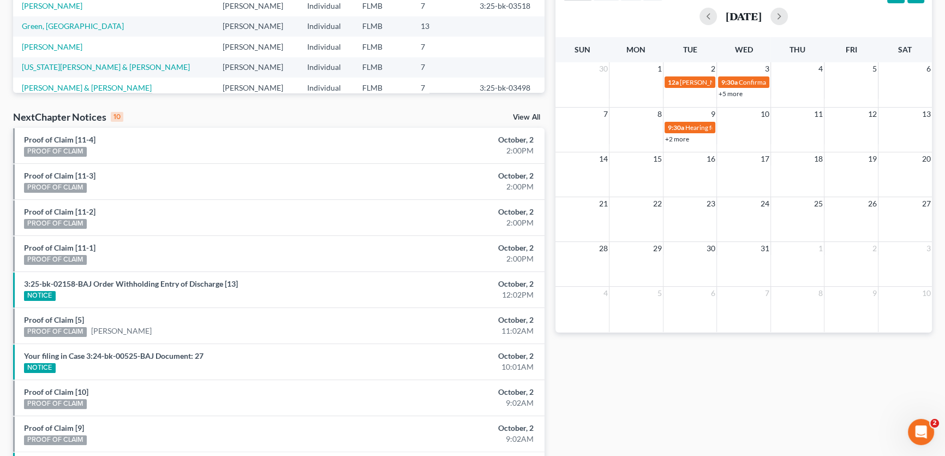
scroll to position [0, 0]
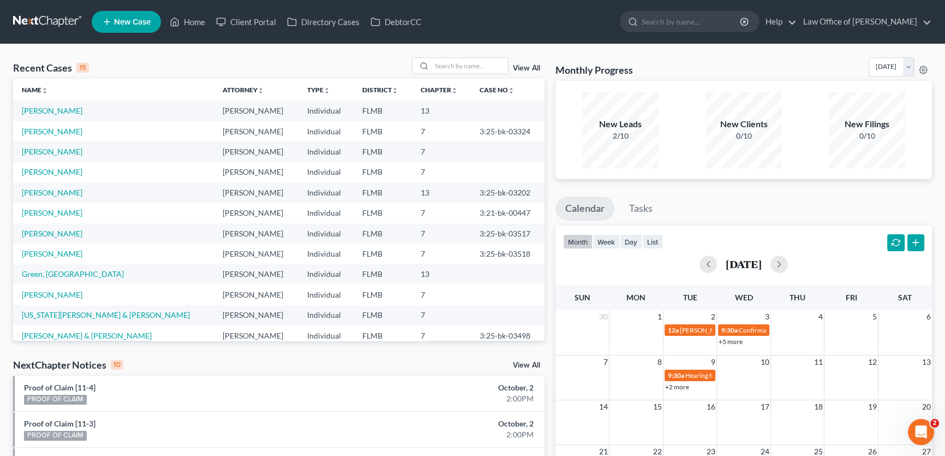
click at [58, 19] on link at bounding box center [48, 22] width 70 height 20
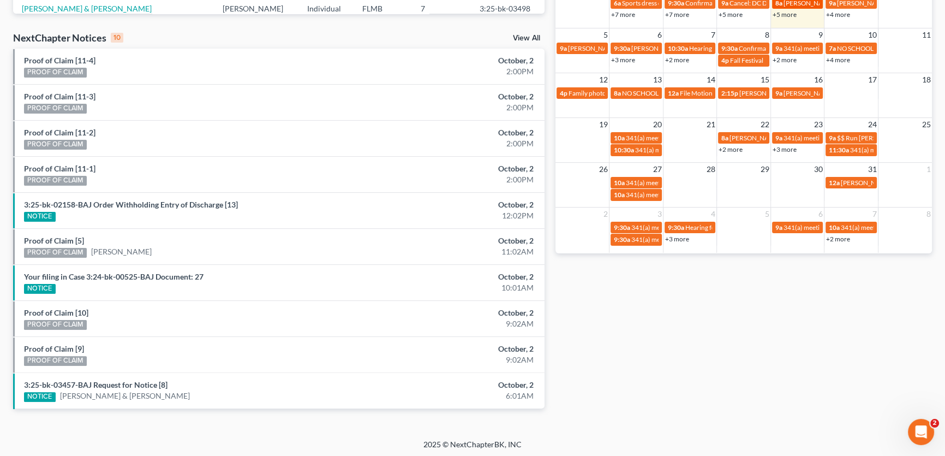
scroll to position [228, 0]
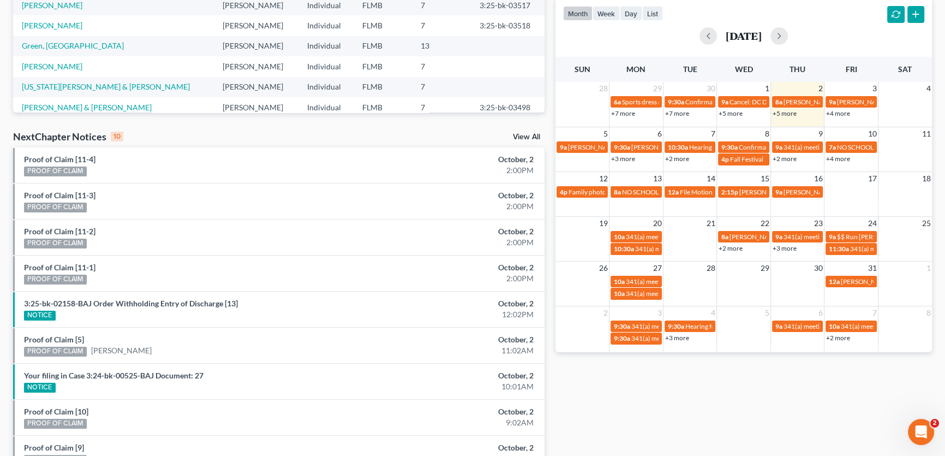
click at [787, 114] on link "+5 more" at bounding box center [785, 113] width 24 height 8
click at [740, 394] on div "Monthly Progress Bankruptcy Bankruptcy October 2025 September 2025 August 2025 …" at bounding box center [743, 176] width 387 height 695
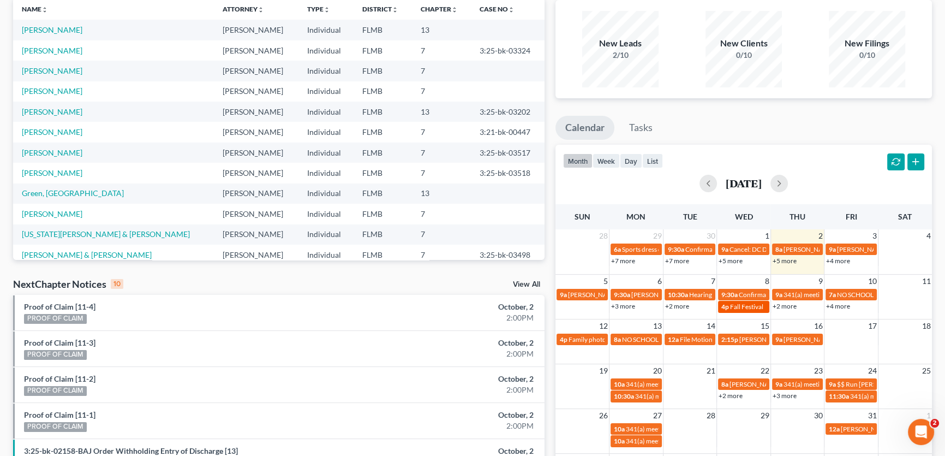
scroll to position [327, 0]
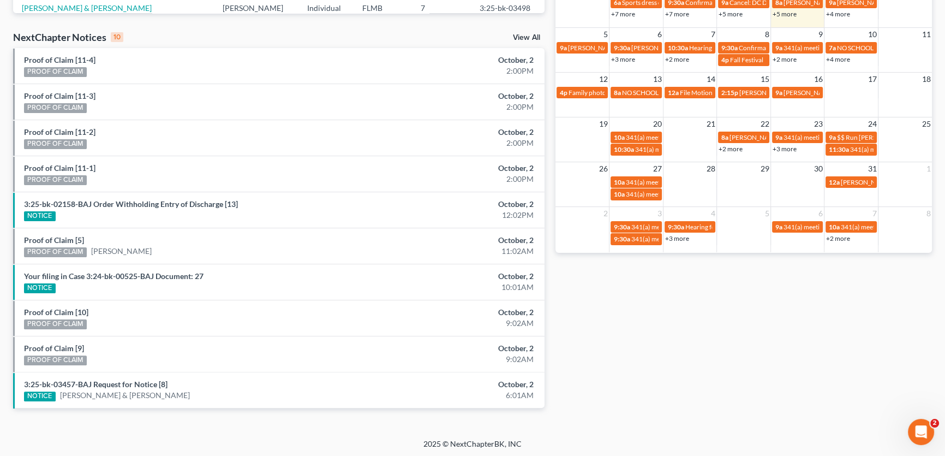
click at [789, 16] on link "+5 more" at bounding box center [785, 14] width 24 height 8
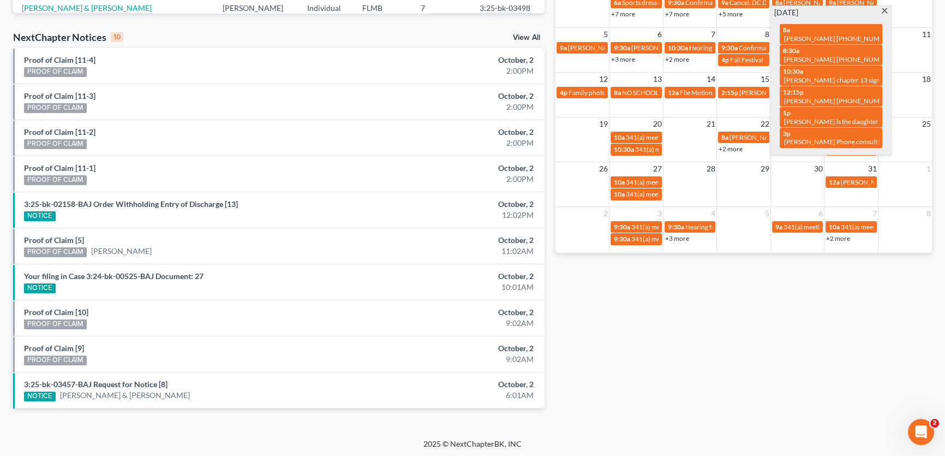
click at [803, 381] on div "Monthly Progress Bankruptcy Bankruptcy October 2025 September 2025 August 2025 …" at bounding box center [743, 77] width 387 height 695
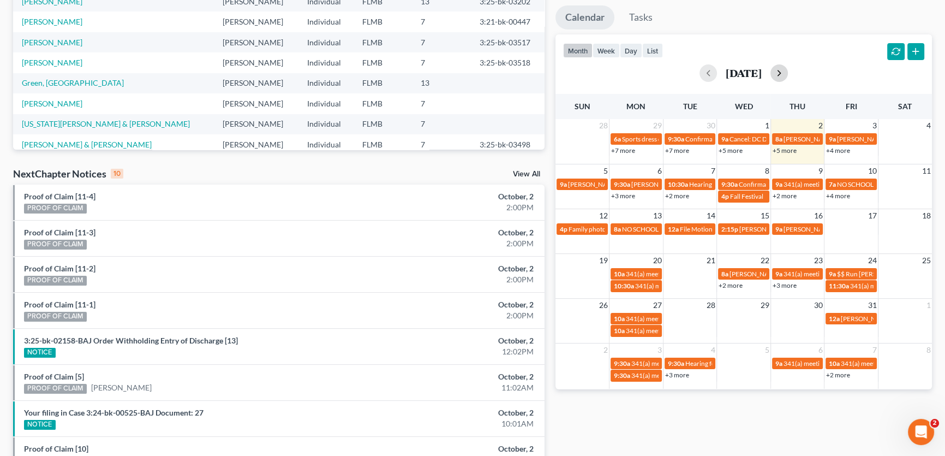
scroll to position [0, 0]
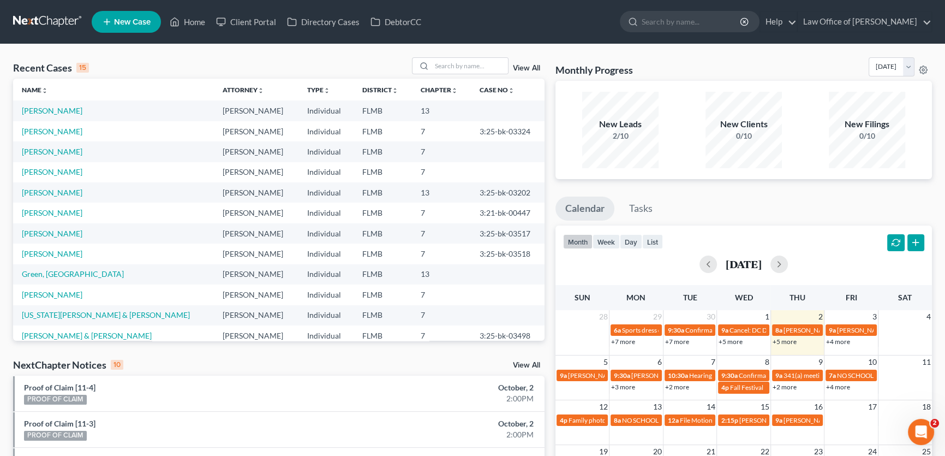
click at [842, 339] on link "+4 more" at bounding box center [838, 341] width 24 height 8
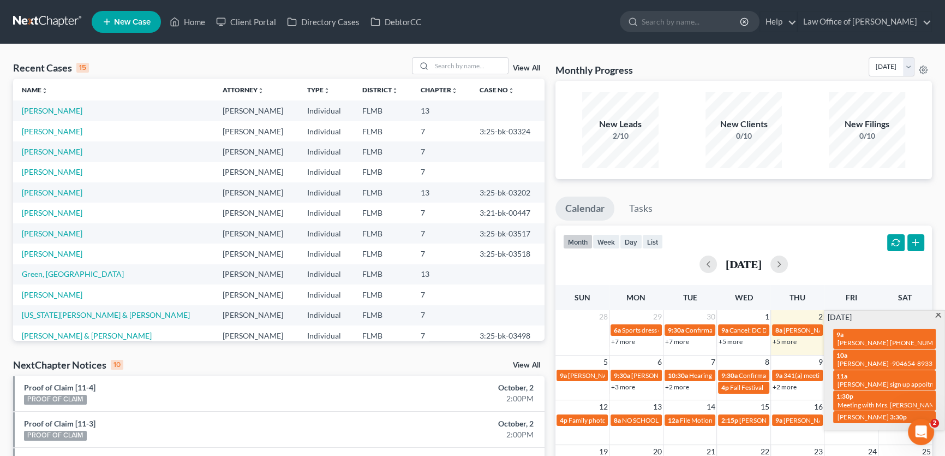
click at [906, 190] on div "Monthly Progress Bankruptcy Bankruptcy October 2025 September 2025 August 2025 …" at bounding box center [743, 404] width 387 height 695
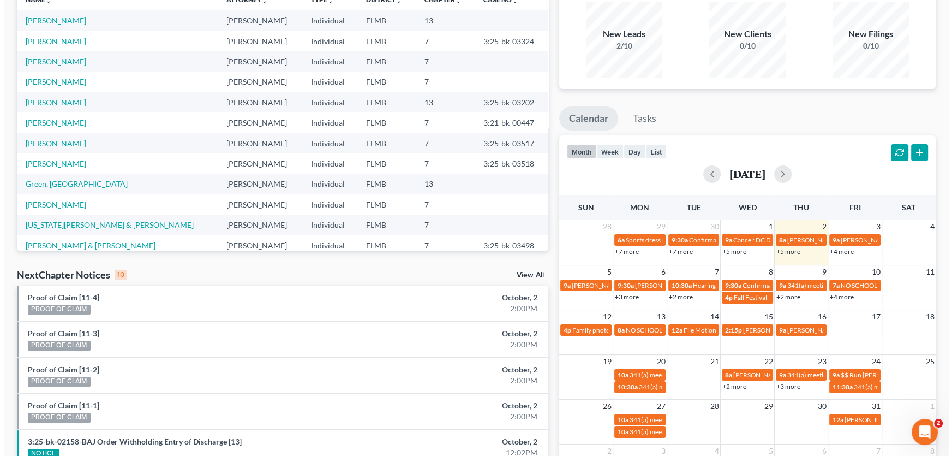
scroll to position [198, 0]
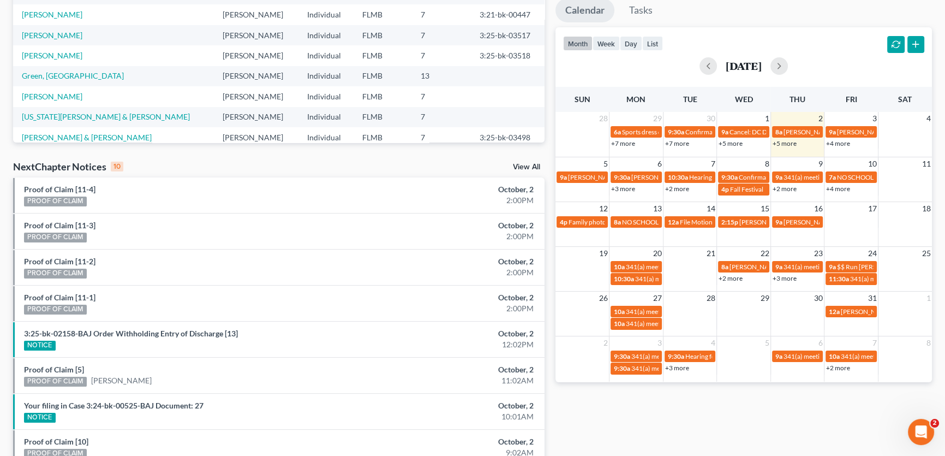
click at [783, 140] on link "+5 more" at bounding box center [785, 143] width 24 height 8
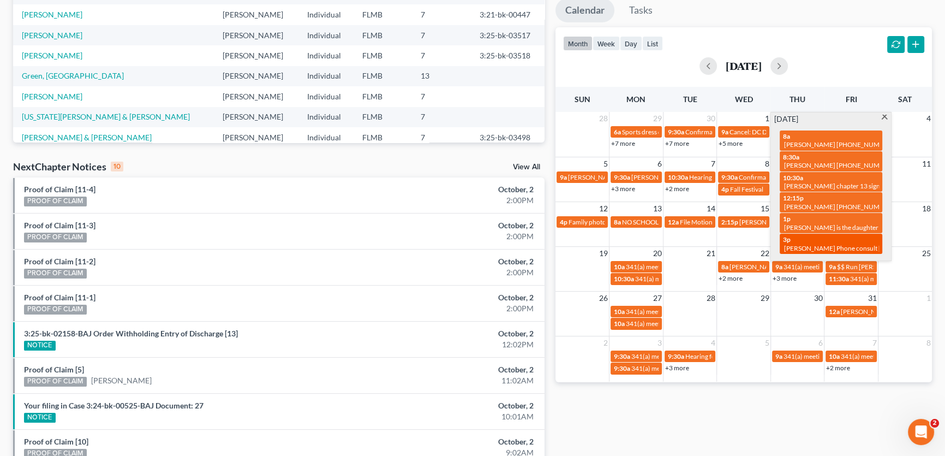
click at [821, 235] on div "3p John Skorgna Phone consult 310-651-4584" at bounding box center [831, 243] width 96 height 17
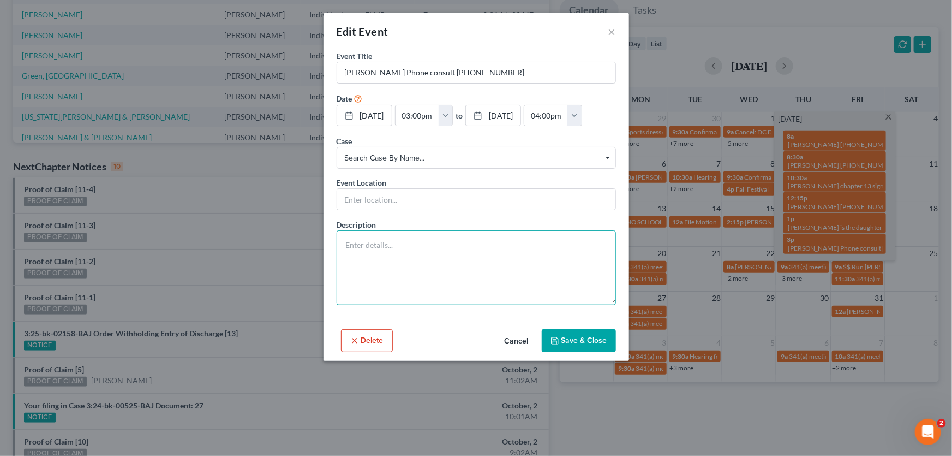
click at [416, 264] on textarea at bounding box center [476, 267] width 279 height 75
